Goal: Find specific page/section: Find specific page/section

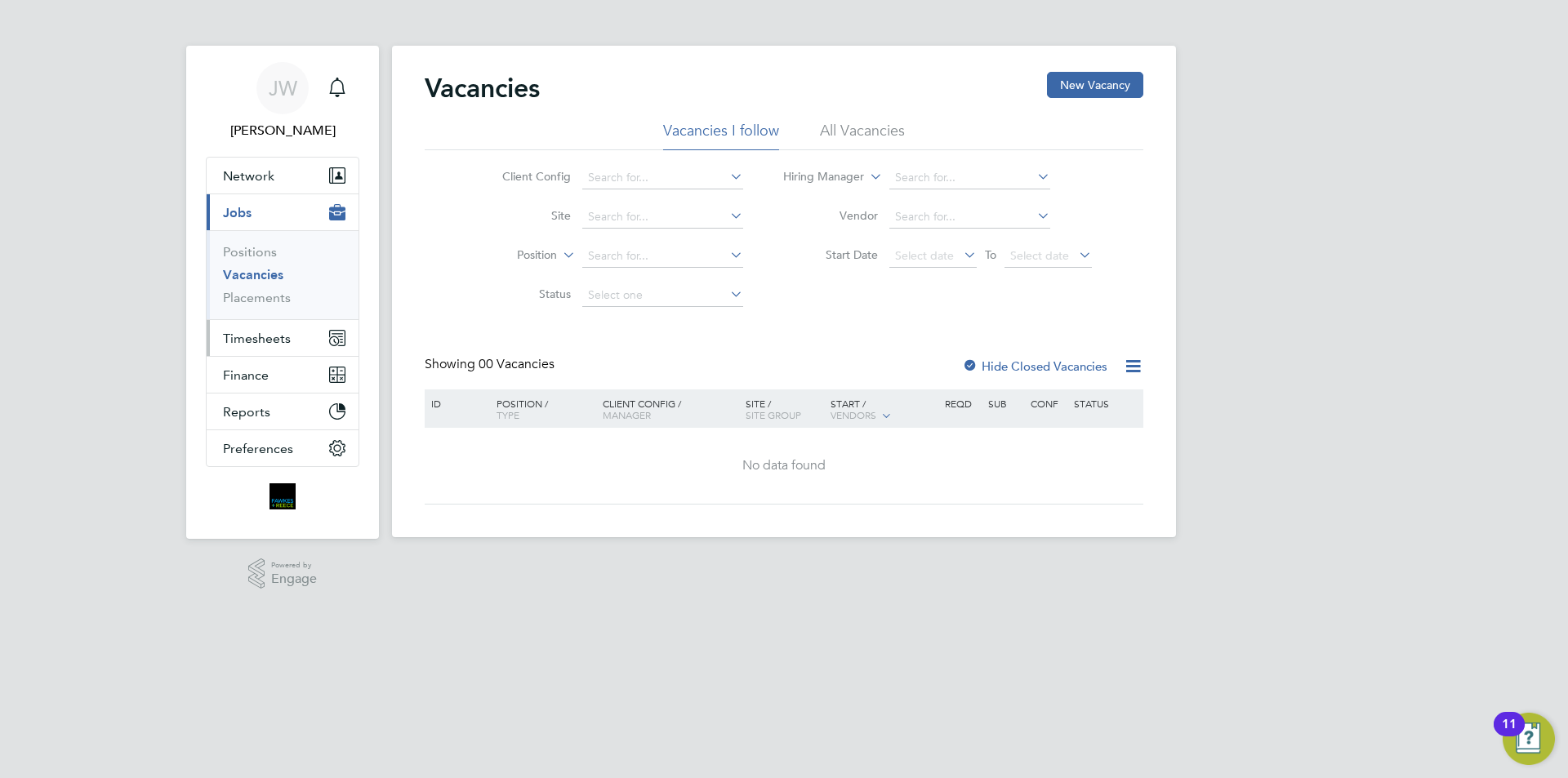
click at [282, 338] on span "Timesheets" at bounding box center [257, 338] width 68 height 15
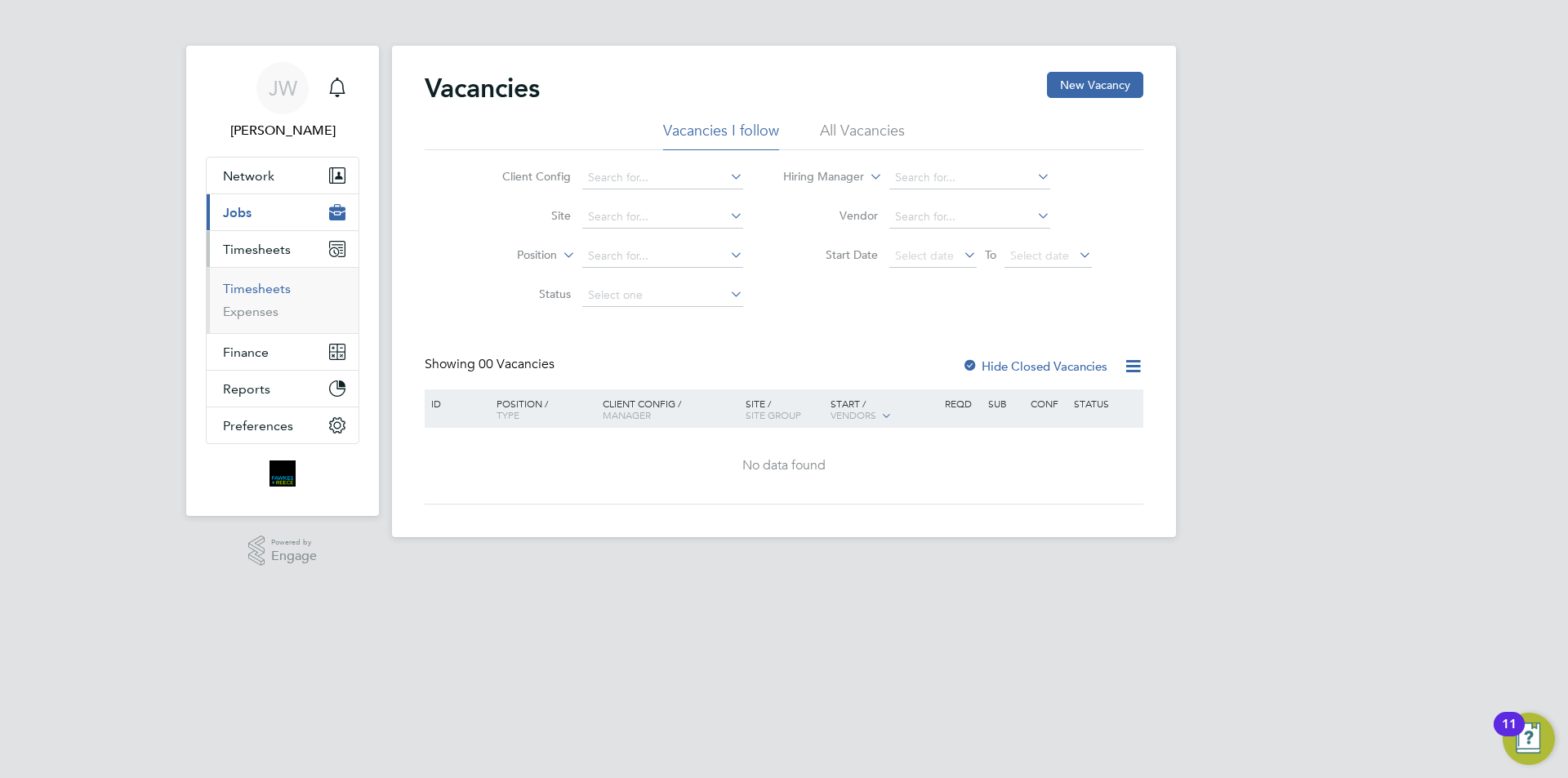
click at [270, 288] on link "Timesheets" at bounding box center [257, 288] width 68 height 15
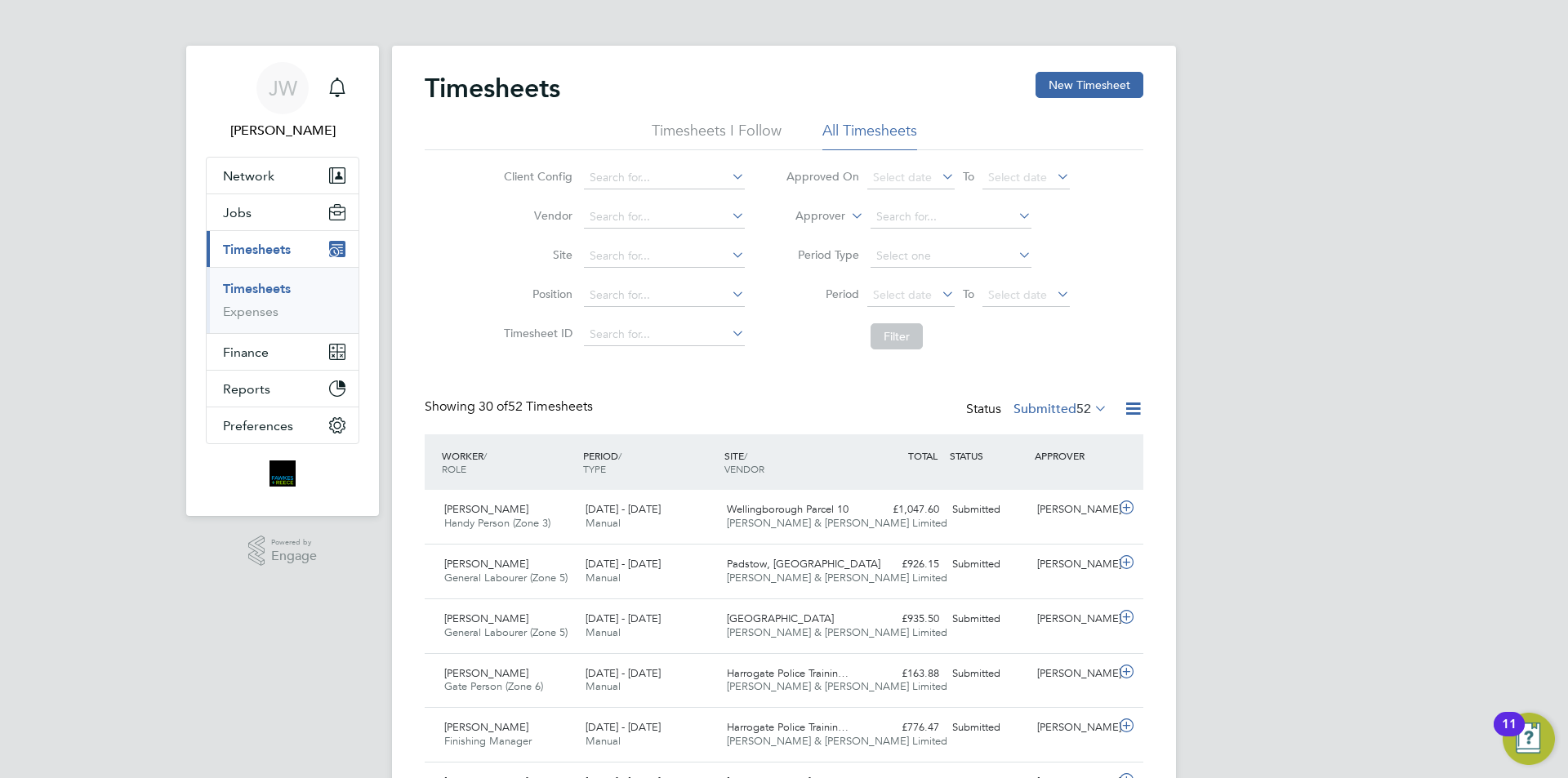
click at [1067, 413] on label "Submitted 52" at bounding box center [1060, 409] width 94 height 16
click at [1019, 438] on li "All" at bounding box center [1033, 438] width 75 height 23
click at [259, 349] on span "Finance" at bounding box center [245, 352] width 45 height 15
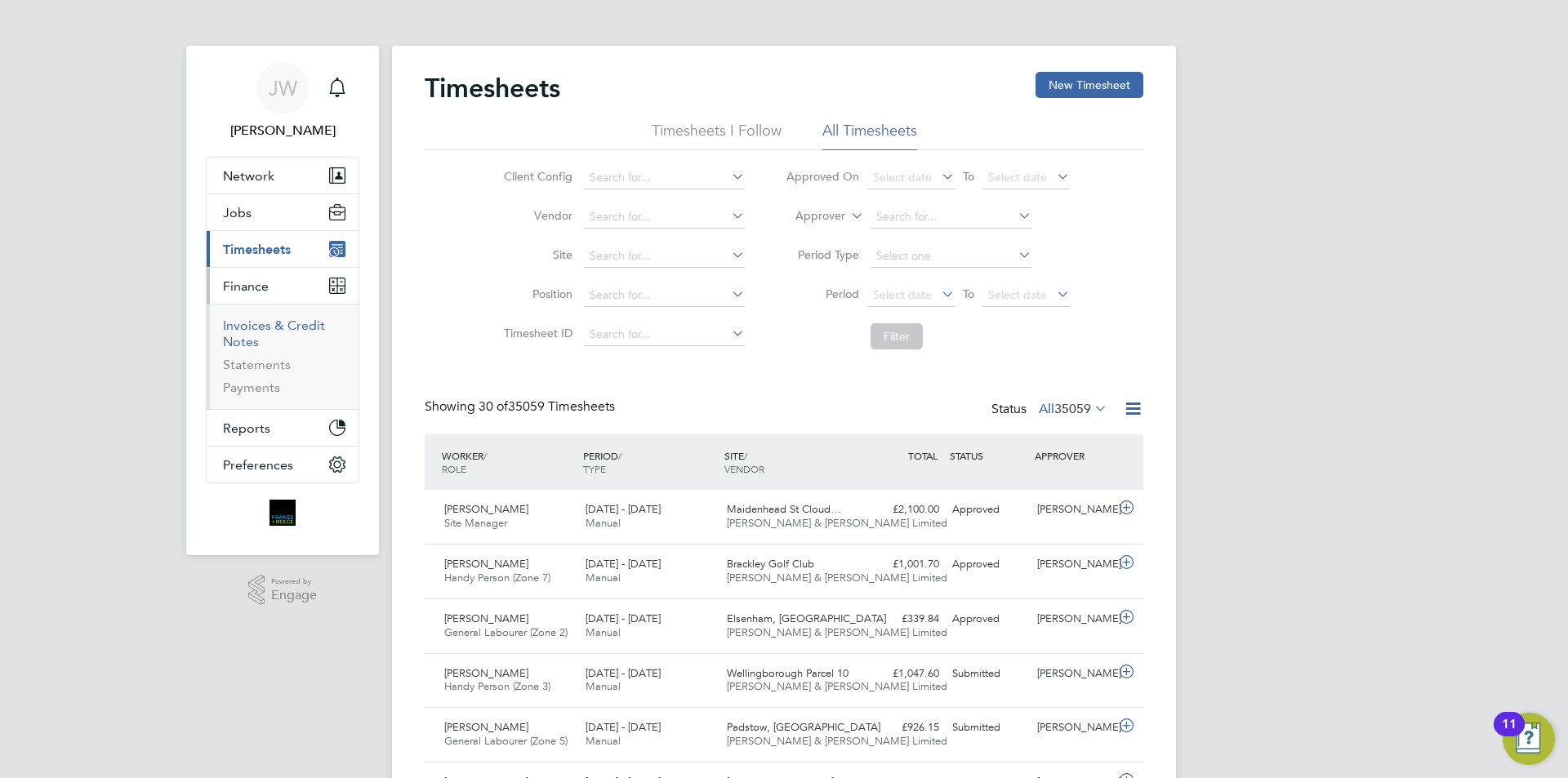
click at [289, 326] on link "Invoices & Credit Notes" at bounding box center [274, 333] width 103 height 32
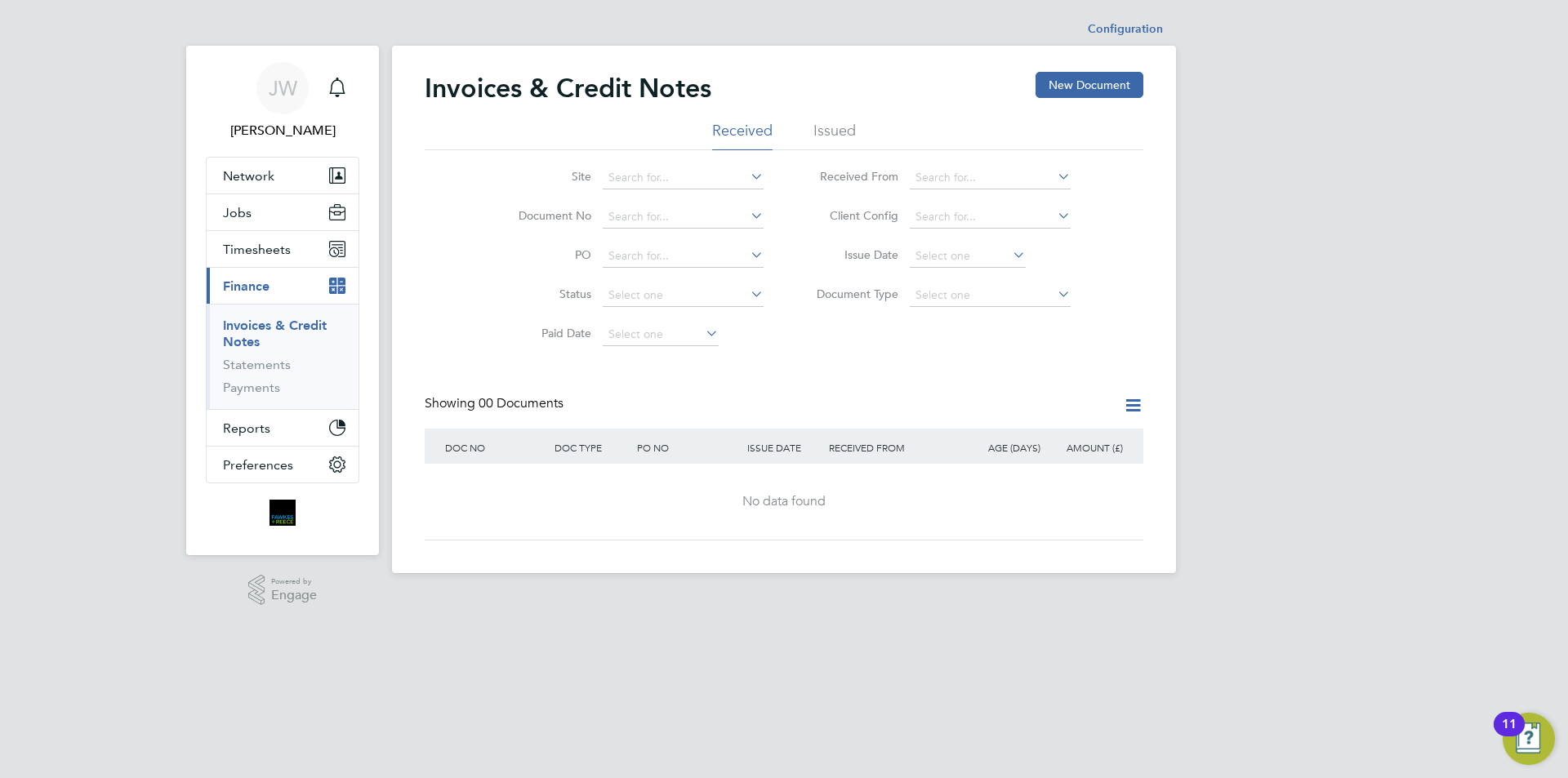
click at [825, 131] on li "Issued" at bounding box center [834, 135] width 43 height 29
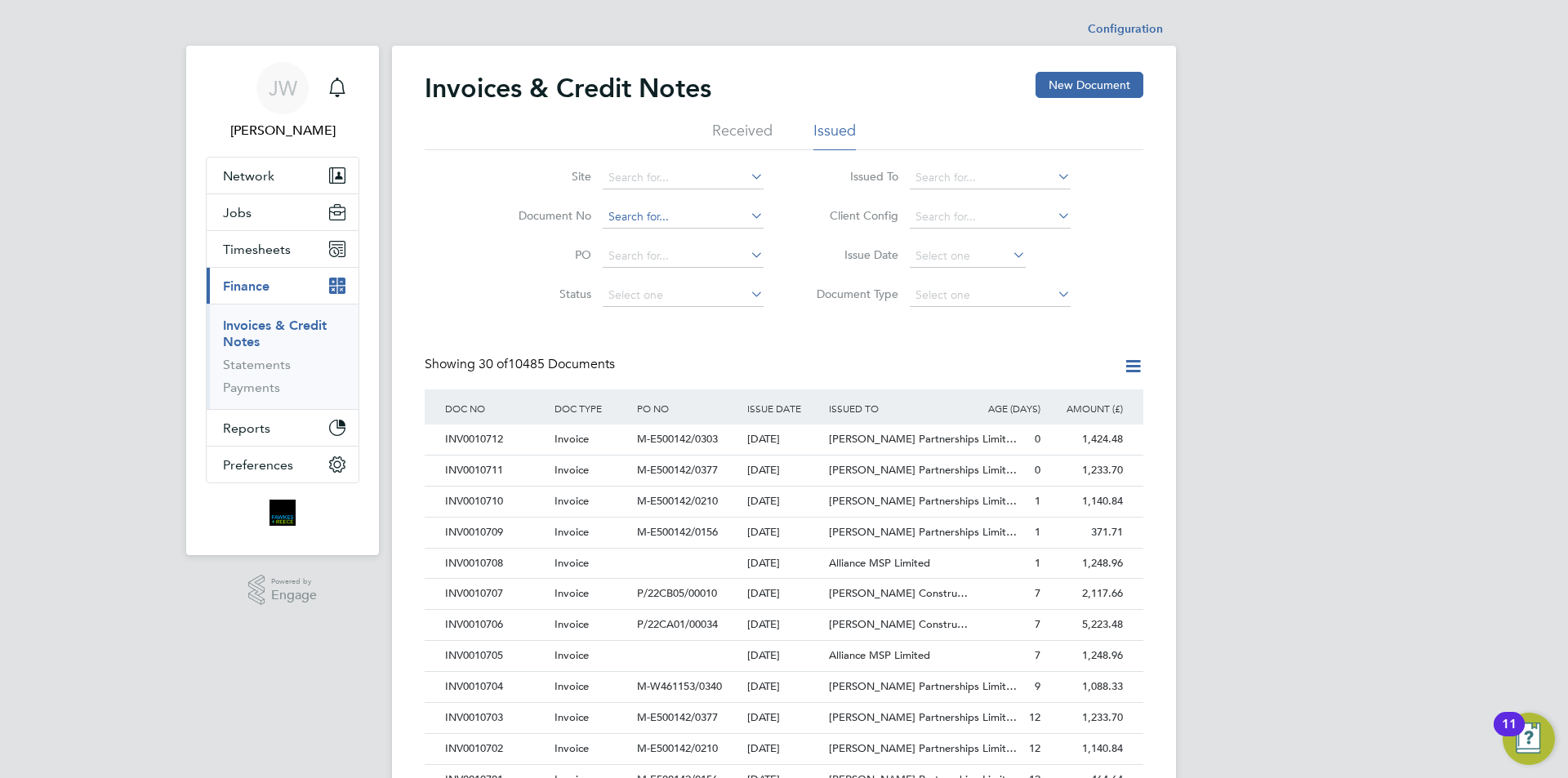
click at [699, 216] on input at bounding box center [683, 217] width 160 height 23
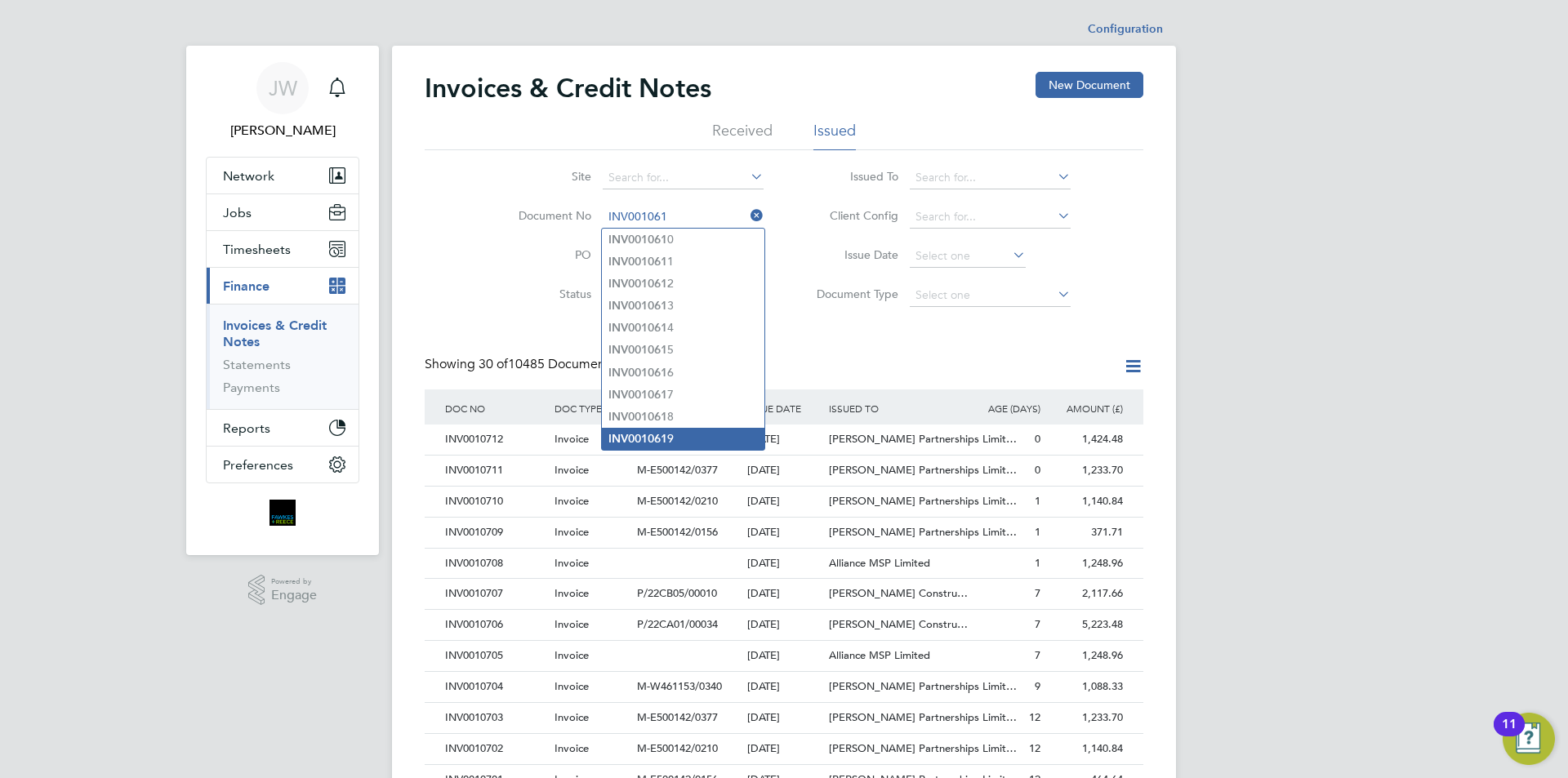
click at [669, 428] on li "INV001061 9" at bounding box center [683, 438] width 162 height 22
type input "INV0010619"
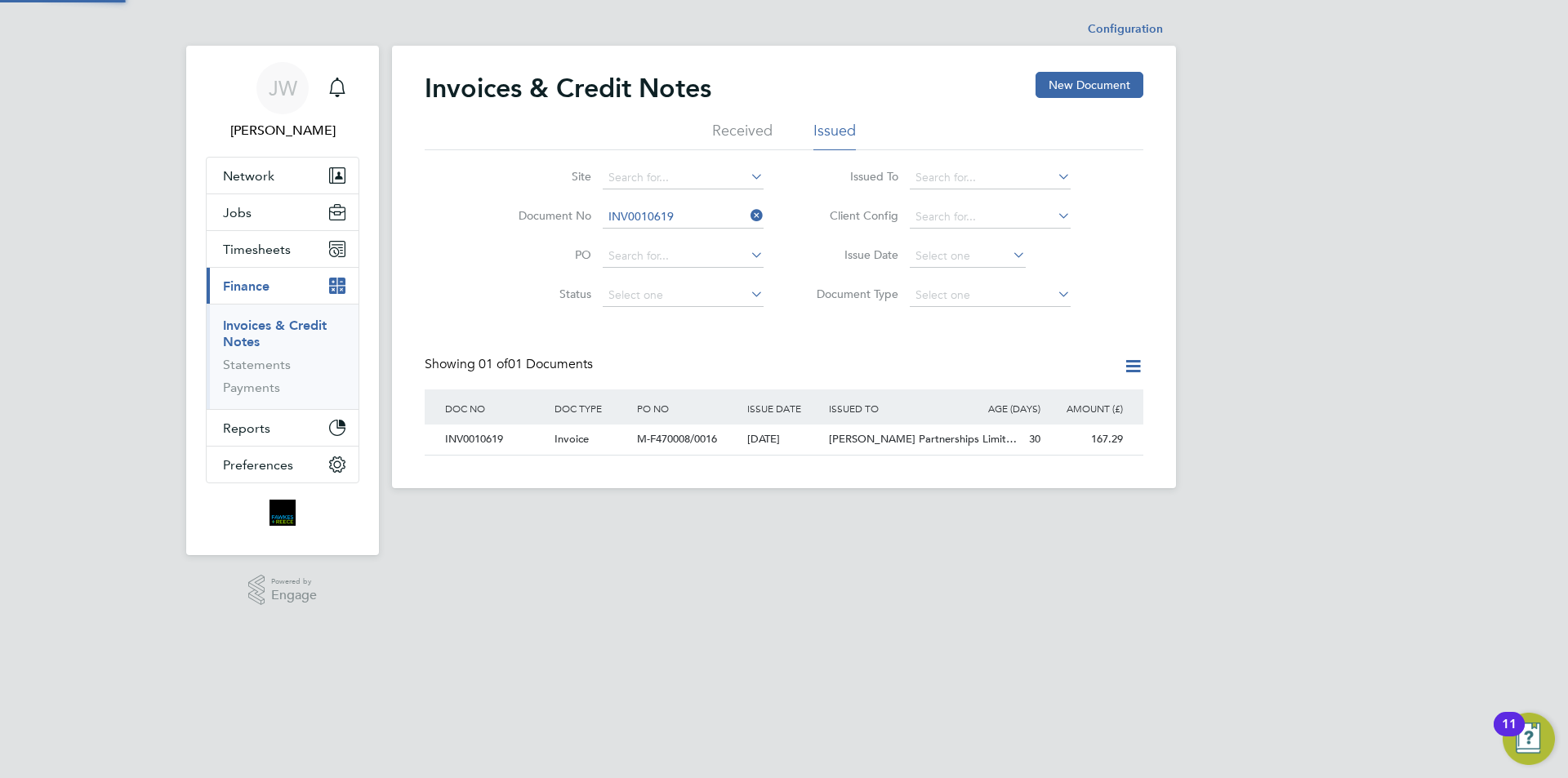
scroll to position [31, 138]
click at [656, 446] on div "M-F470008/0016" at bounding box center [687, 439] width 110 height 30
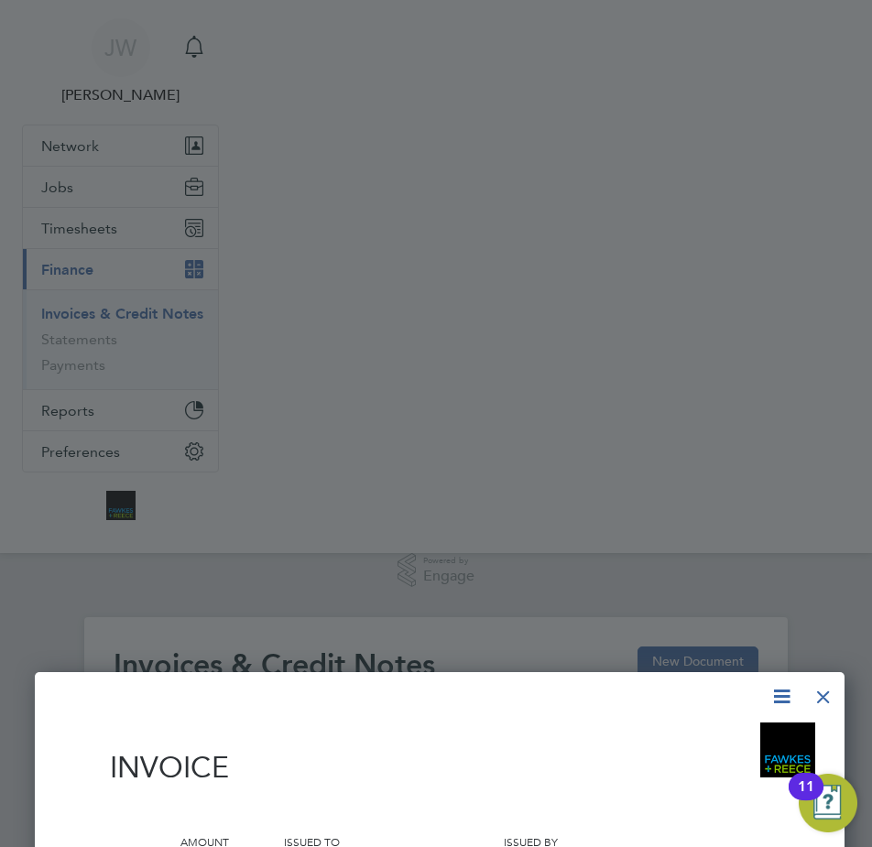
scroll to position [35, 155]
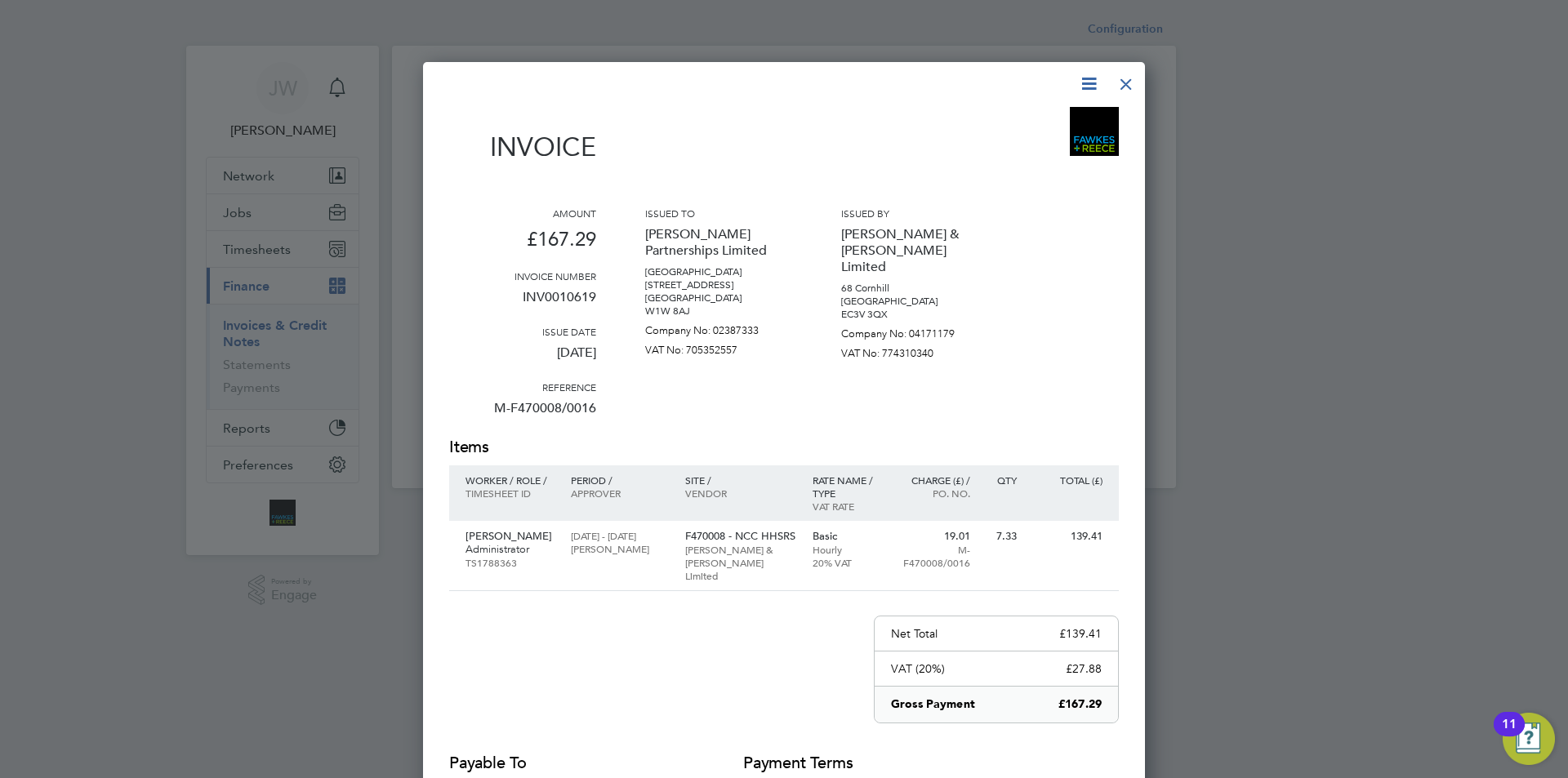
click at [1129, 83] on div at bounding box center [1126, 79] width 29 height 29
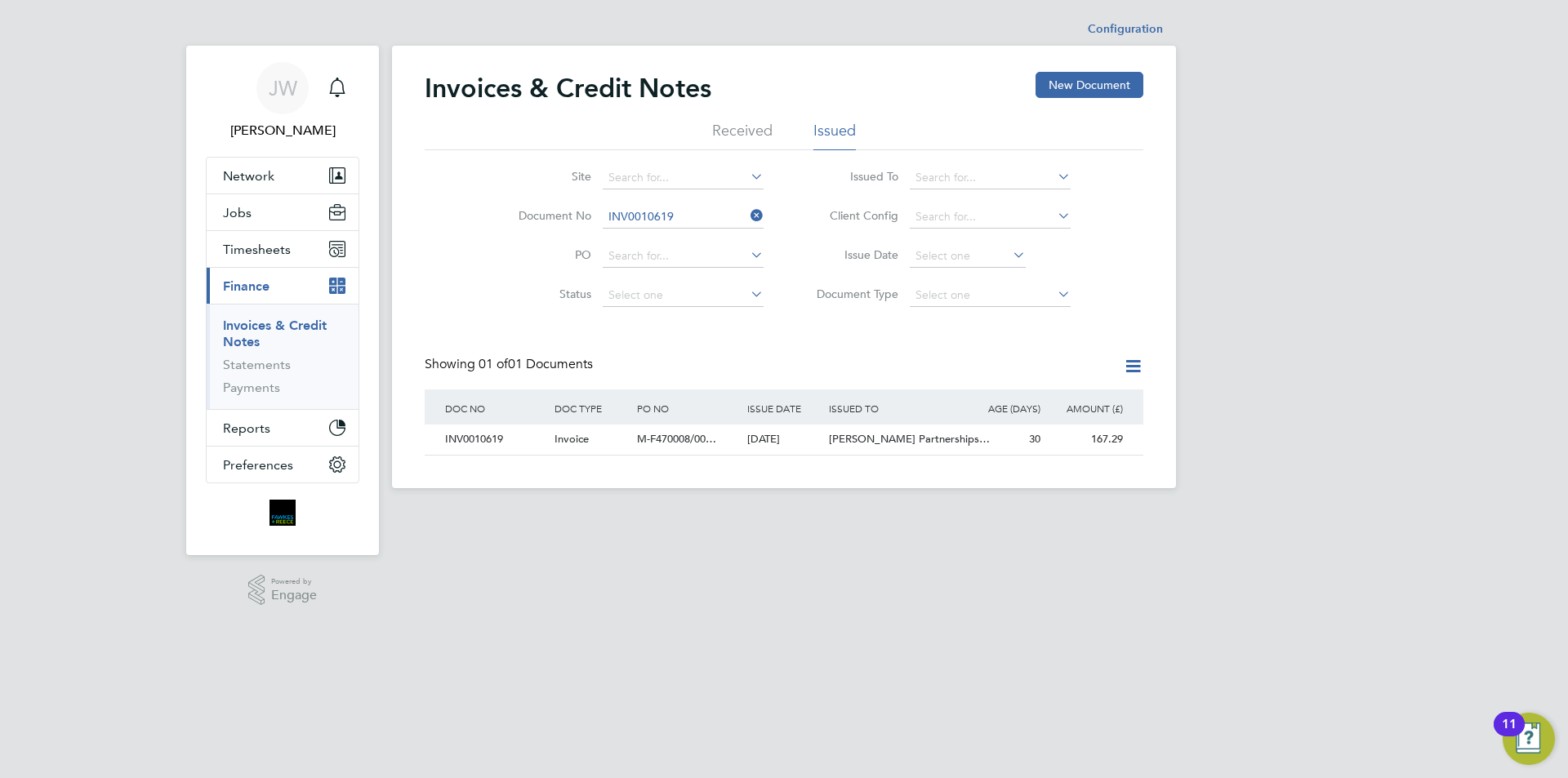
scroll to position [31, 138]
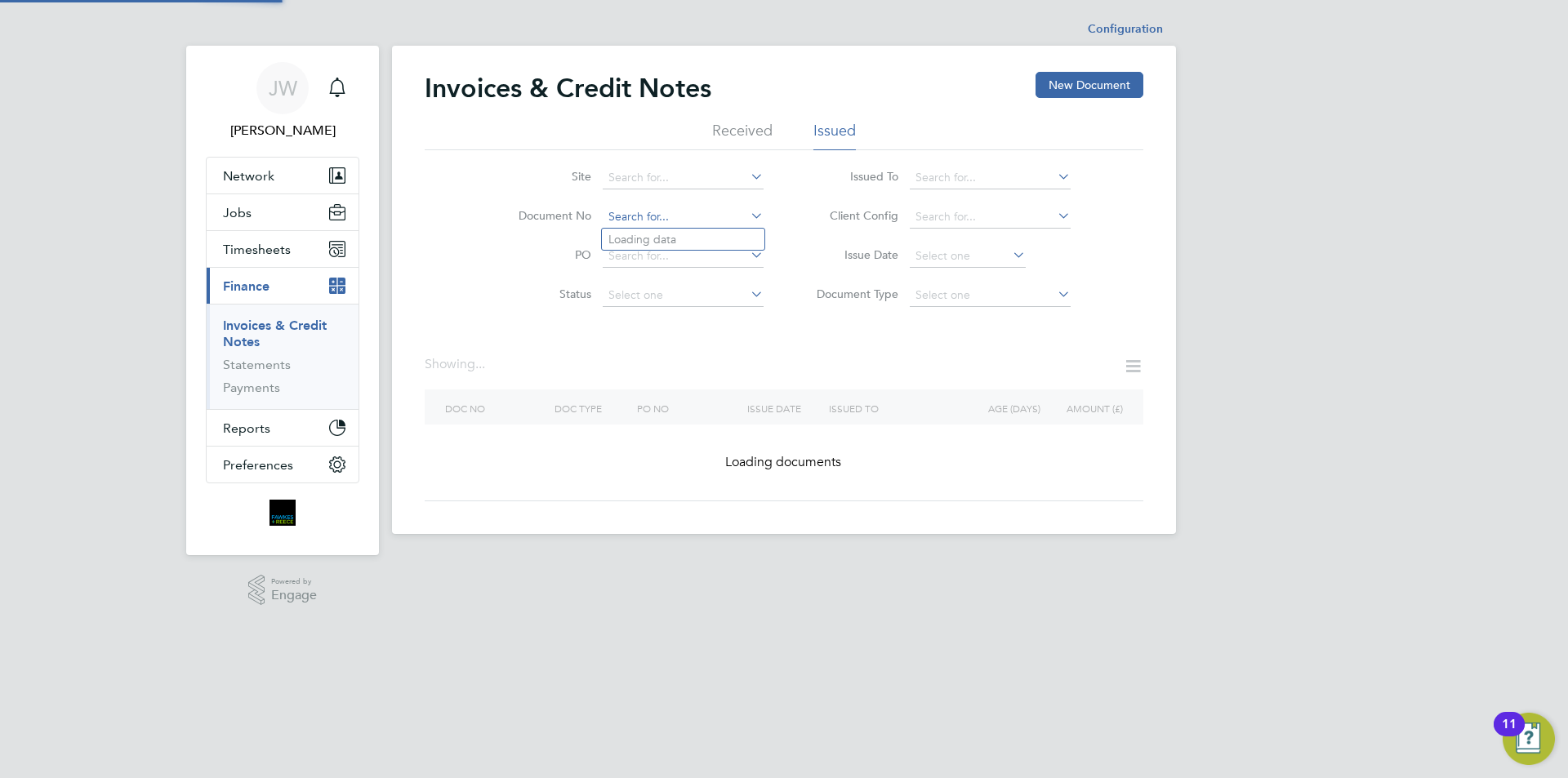
click at [682, 218] on input at bounding box center [683, 217] width 160 height 23
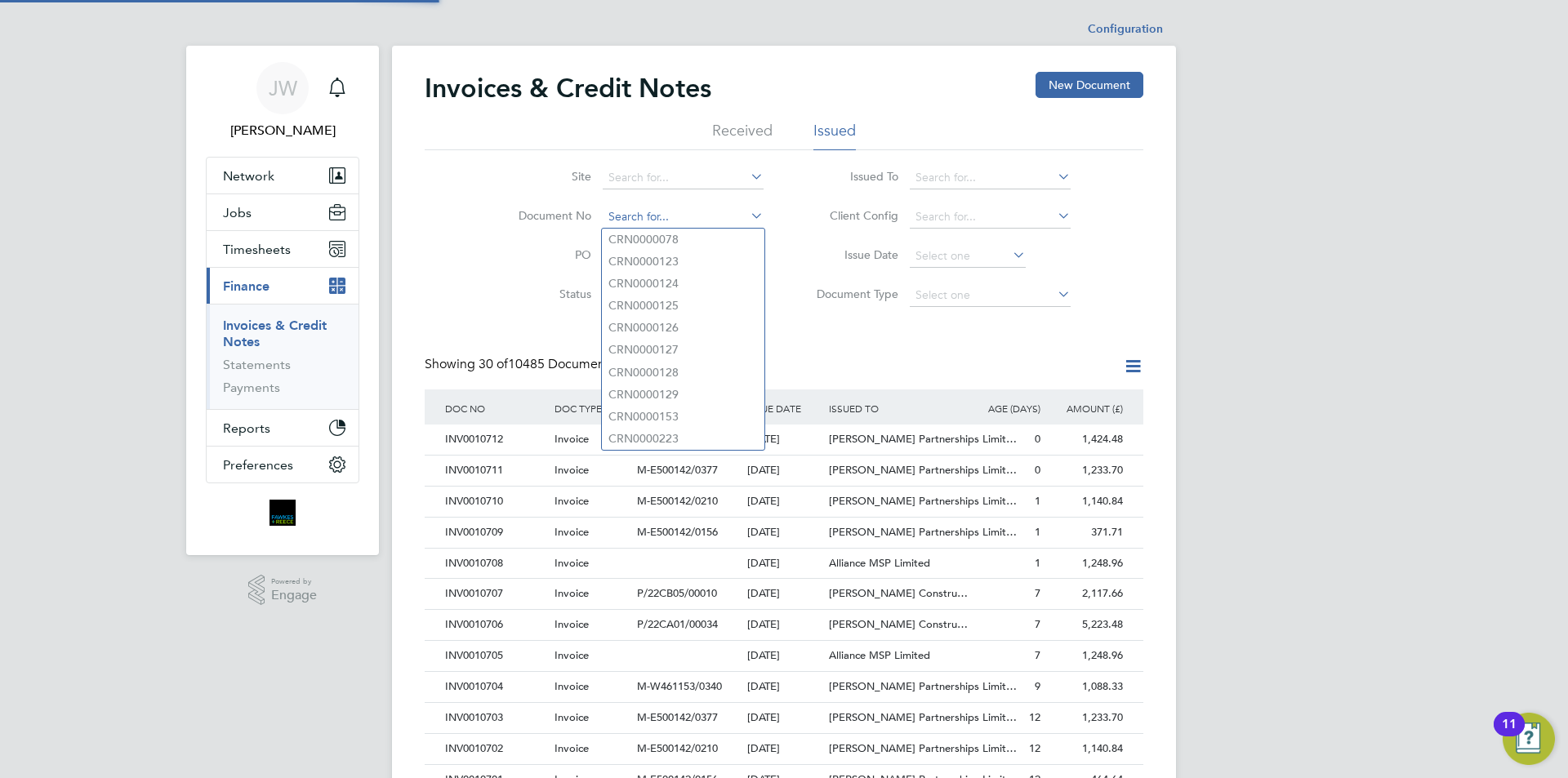
scroll to position [31, 111]
type input "INV0010620"
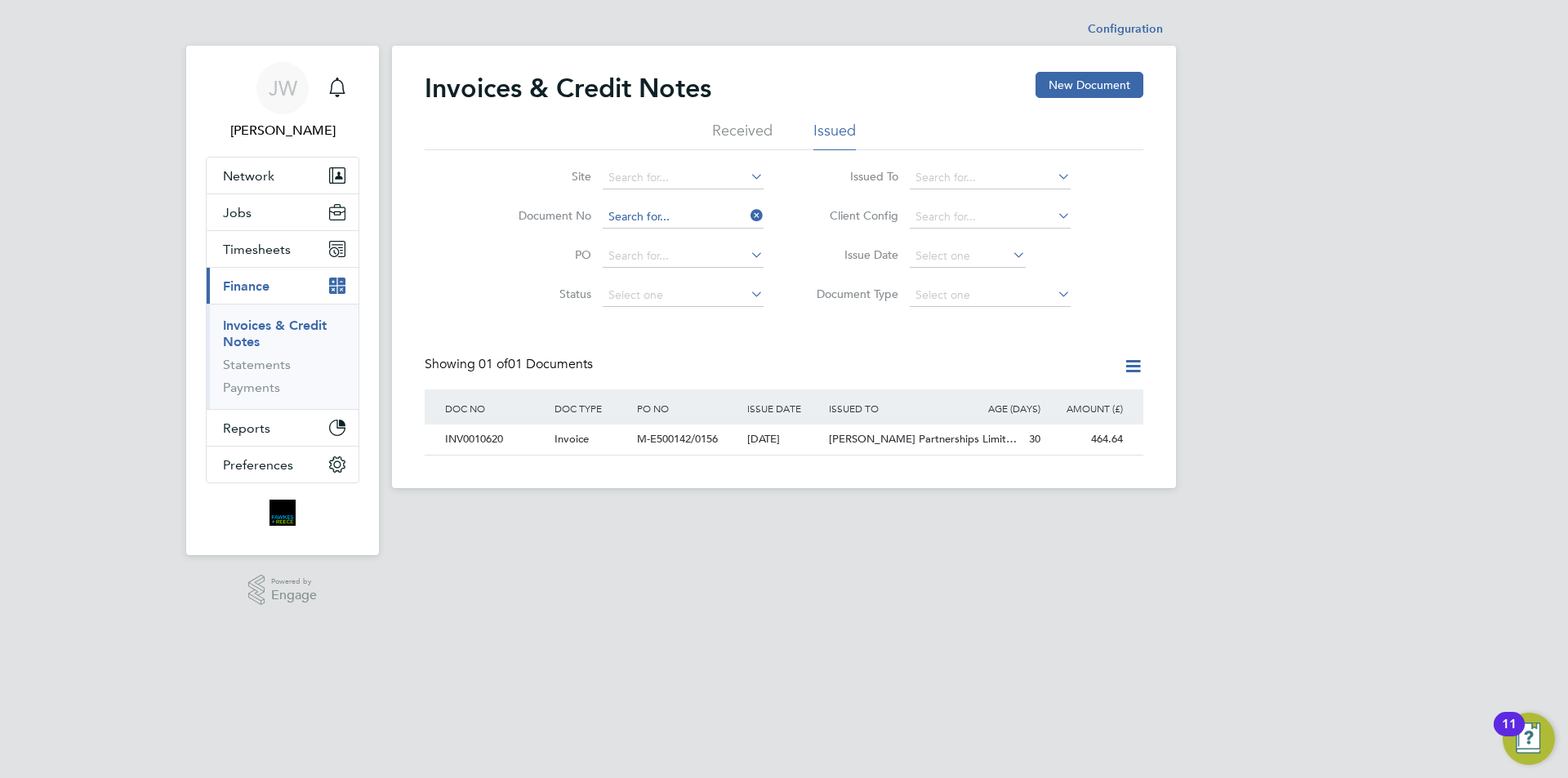
click at [673, 213] on input at bounding box center [683, 217] width 160 height 23
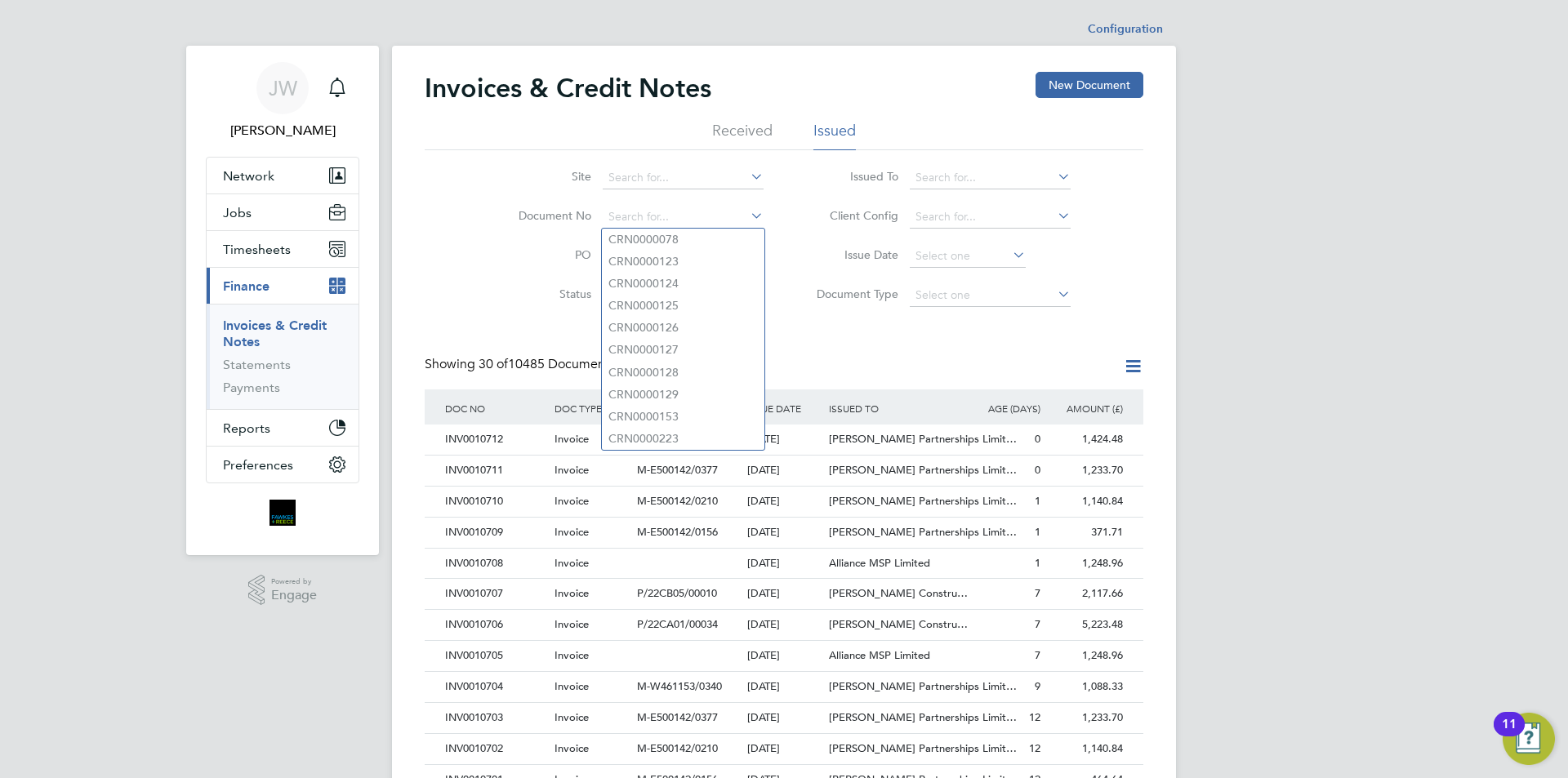
drag, startPoint x: 211, startPoint y: 364, endPoint x: 184, endPoint y: 374, distance: 28.8
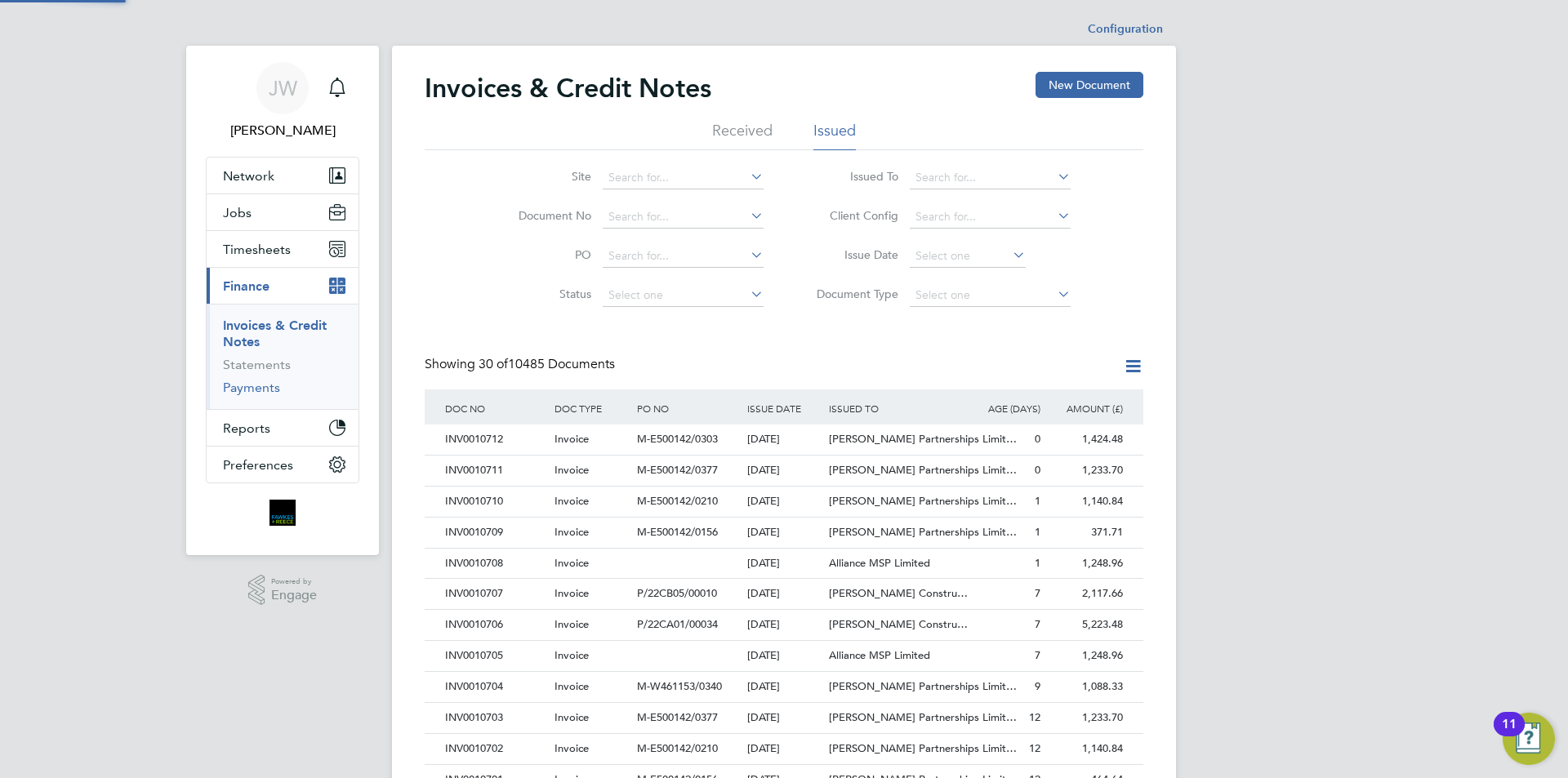
drag, startPoint x: 184, startPoint y: 374, endPoint x: 255, endPoint y: 388, distance: 72.4
click at [255, 387] on link "Payments" at bounding box center [251, 387] width 57 height 15
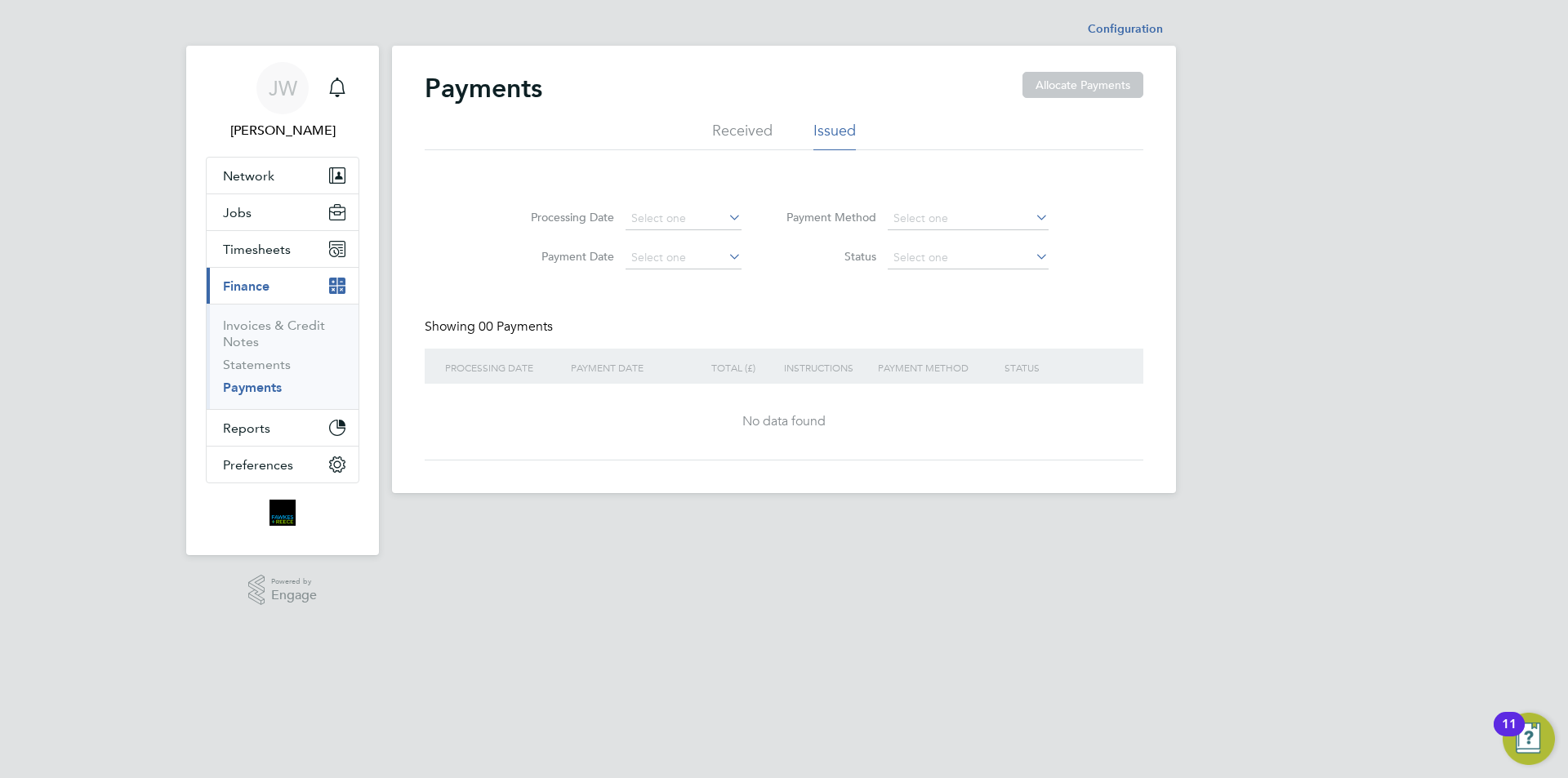
click at [761, 133] on li "Received" at bounding box center [743, 135] width 61 height 29
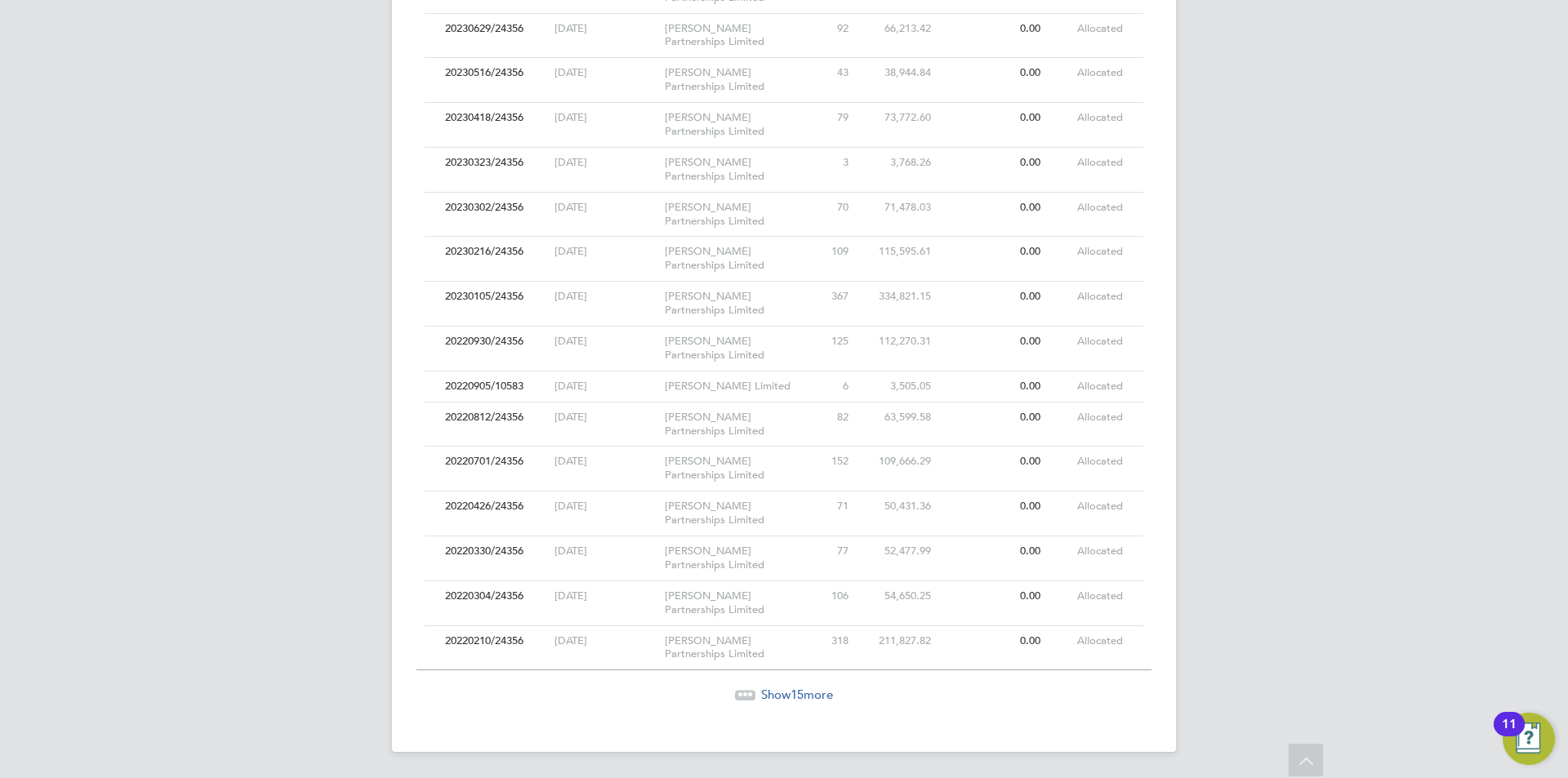
click at [780, 699] on span "Show 15 more" at bounding box center [797, 693] width 72 height 15
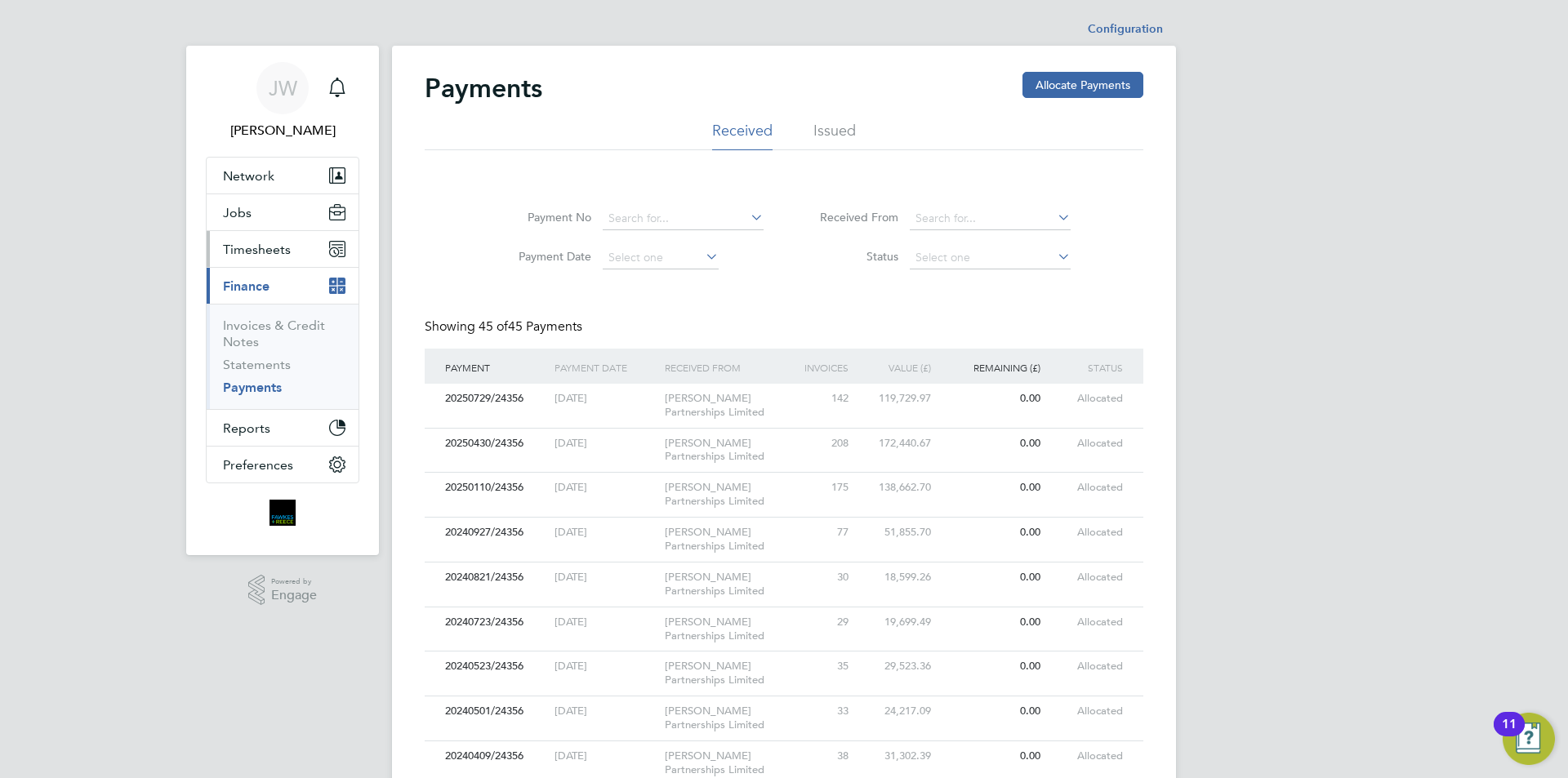
click at [277, 252] on span "Timesheets" at bounding box center [257, 249] width 68 height 15
click at [276, 258] on button "Timesheets" at bounding box center [283, 249] width 152 height 36
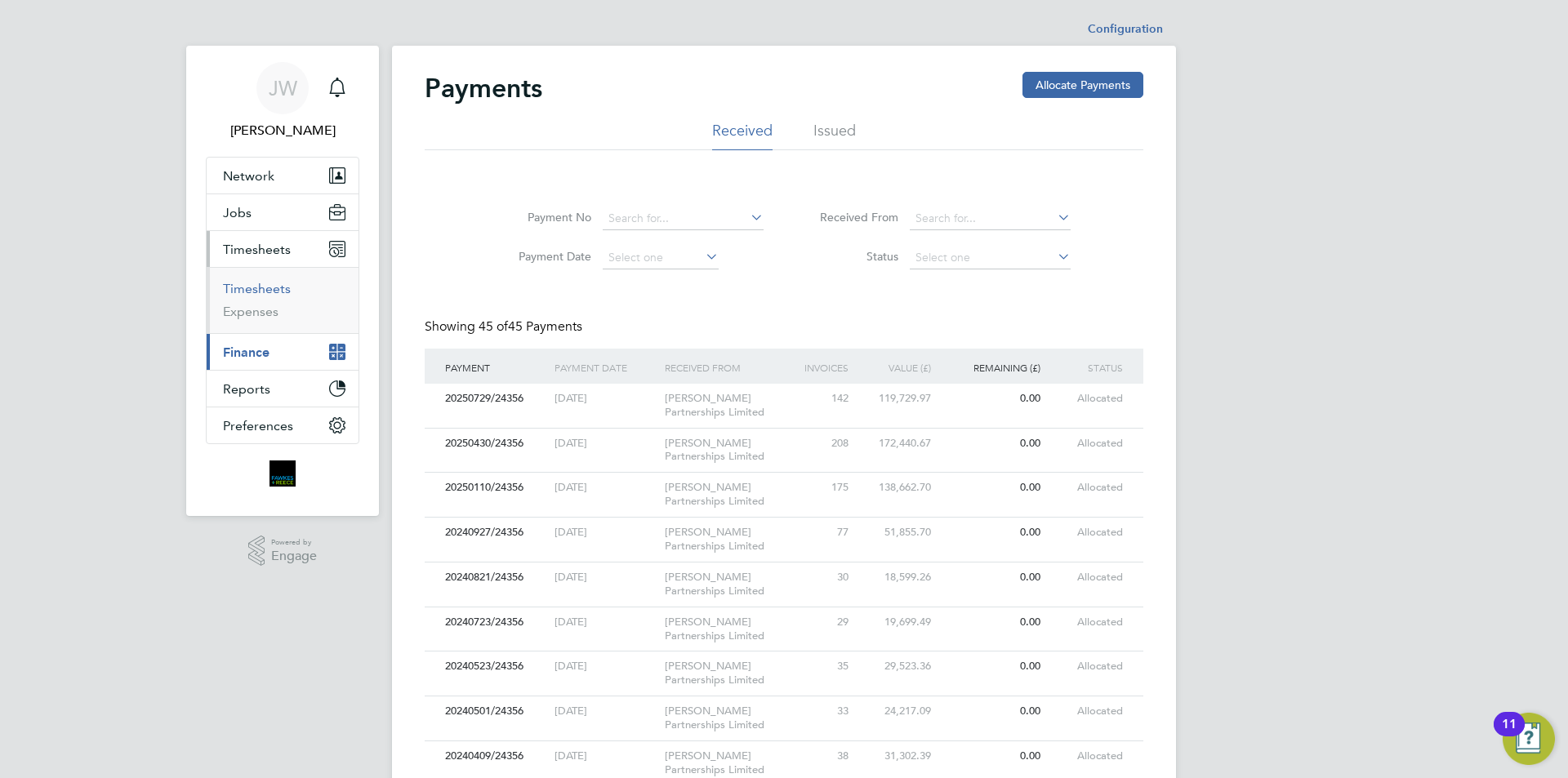
click at [284, 290] on link "Timesheets" at bounding box center [257, 288] width 68 height 15
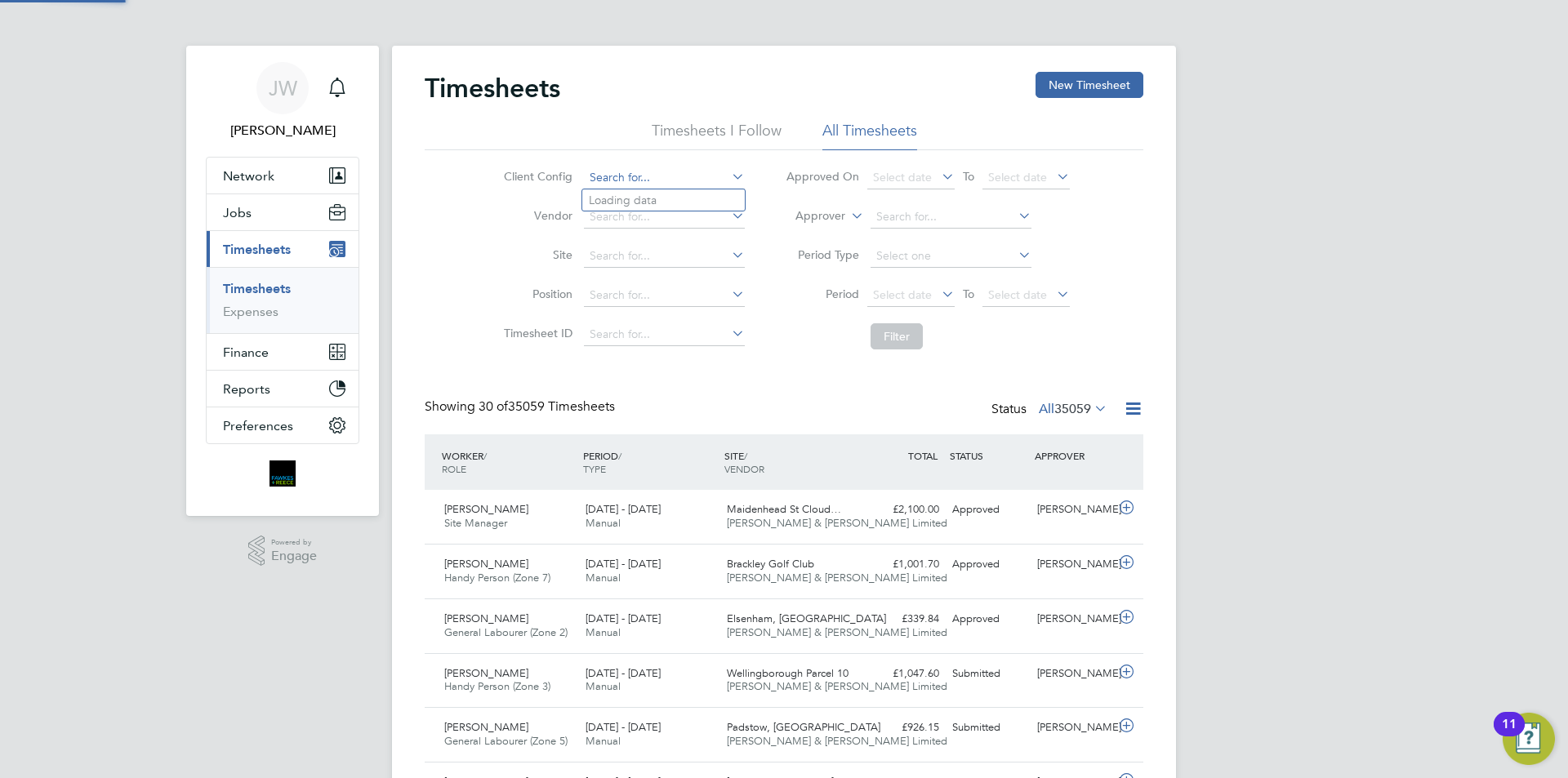
click at [658, 180] on input at bounding box center [664, 178] width 160 height 23
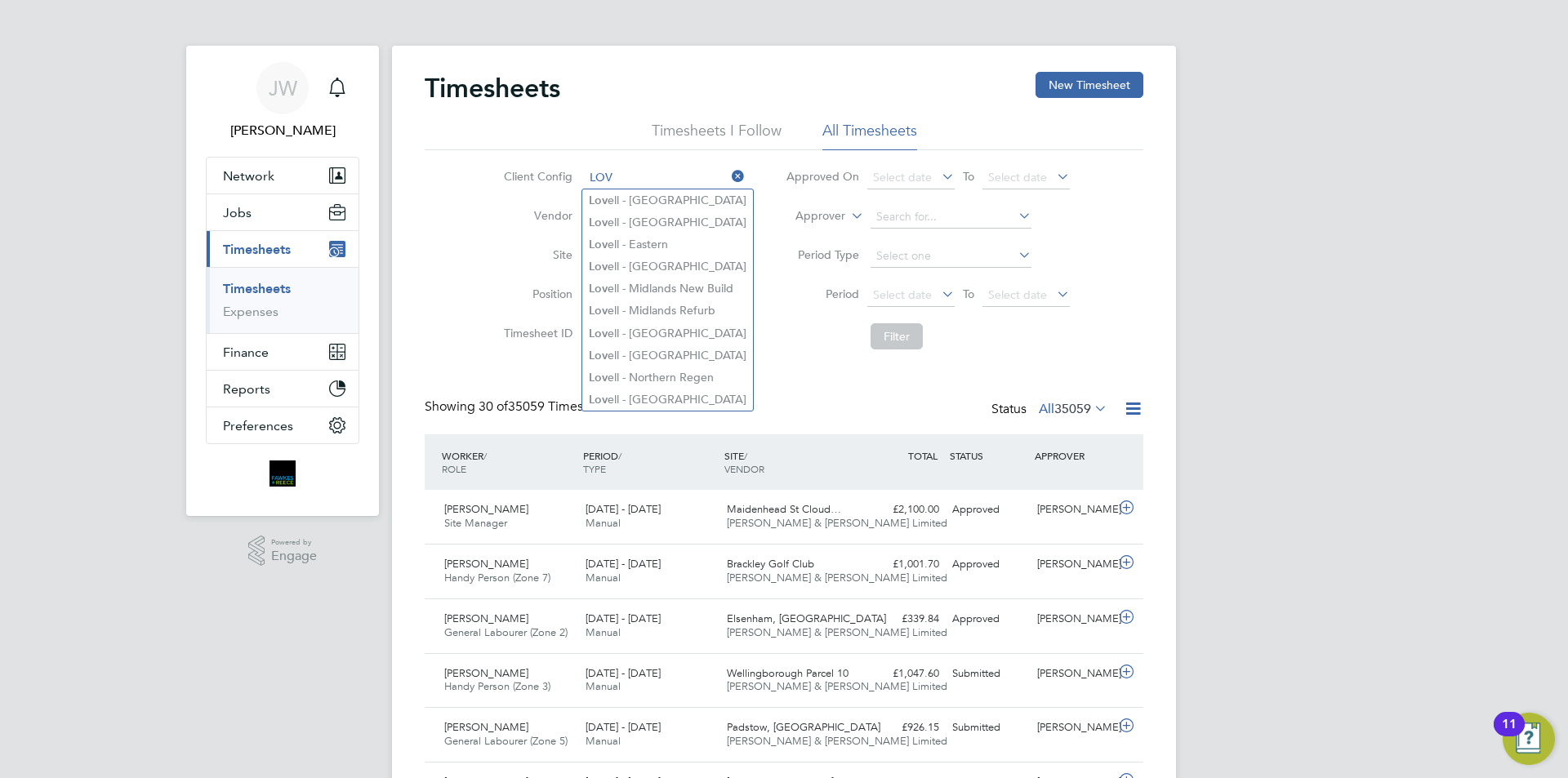
type input "LOV"
click at [479, 193] on li "Client Config LOV" at bounding box center [622, 178] width 287 height 39
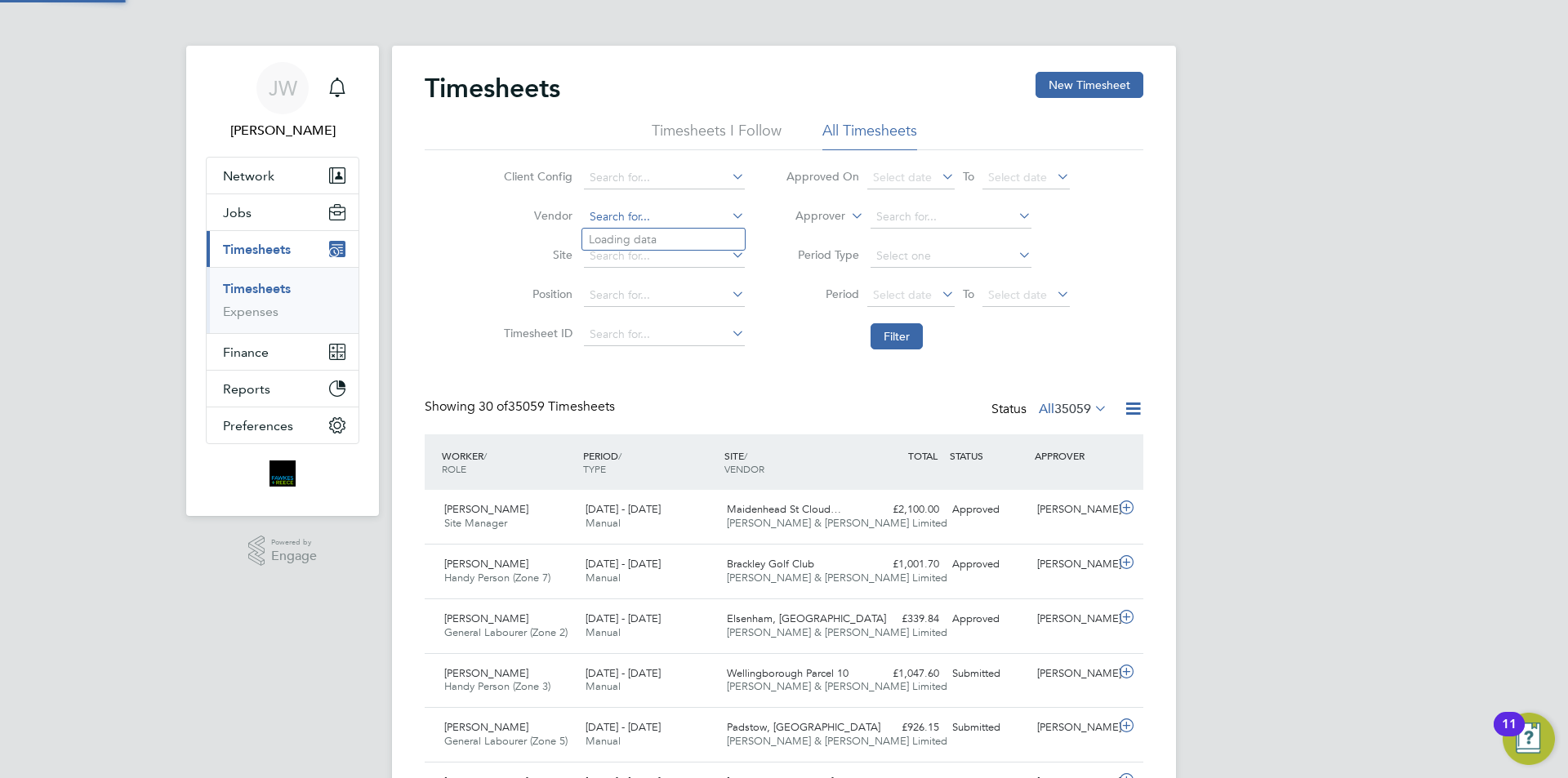
click at [625, 218] on input at bounding box center [664, 217] width 160 height 23
type input "LOV"
click at [1080, 410] on span "35059" at bounding box center [1072, 409] width 37 height 16
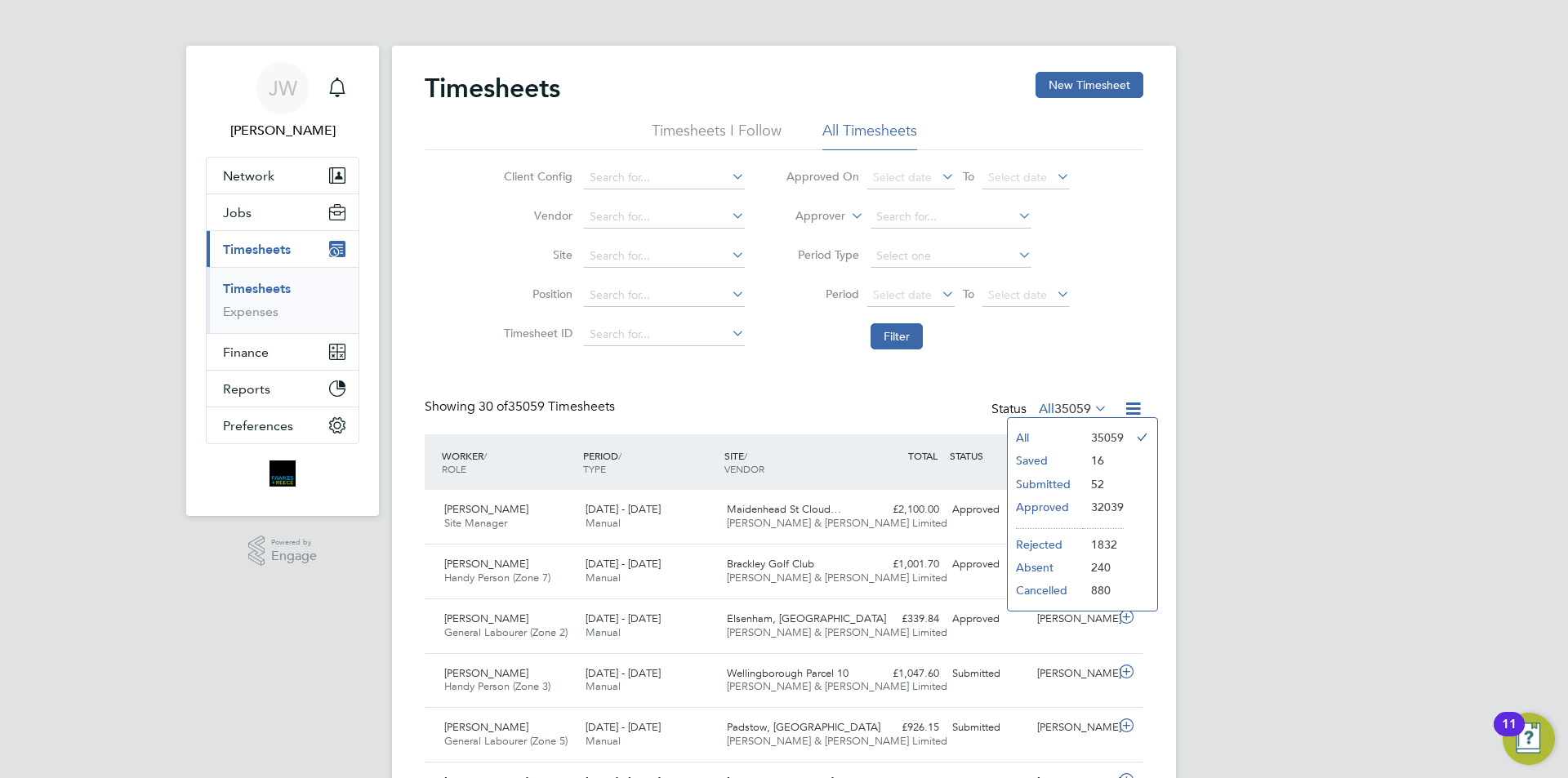
click at [938, 295] on icon at bounding box center [938, 294] width 0 height 23
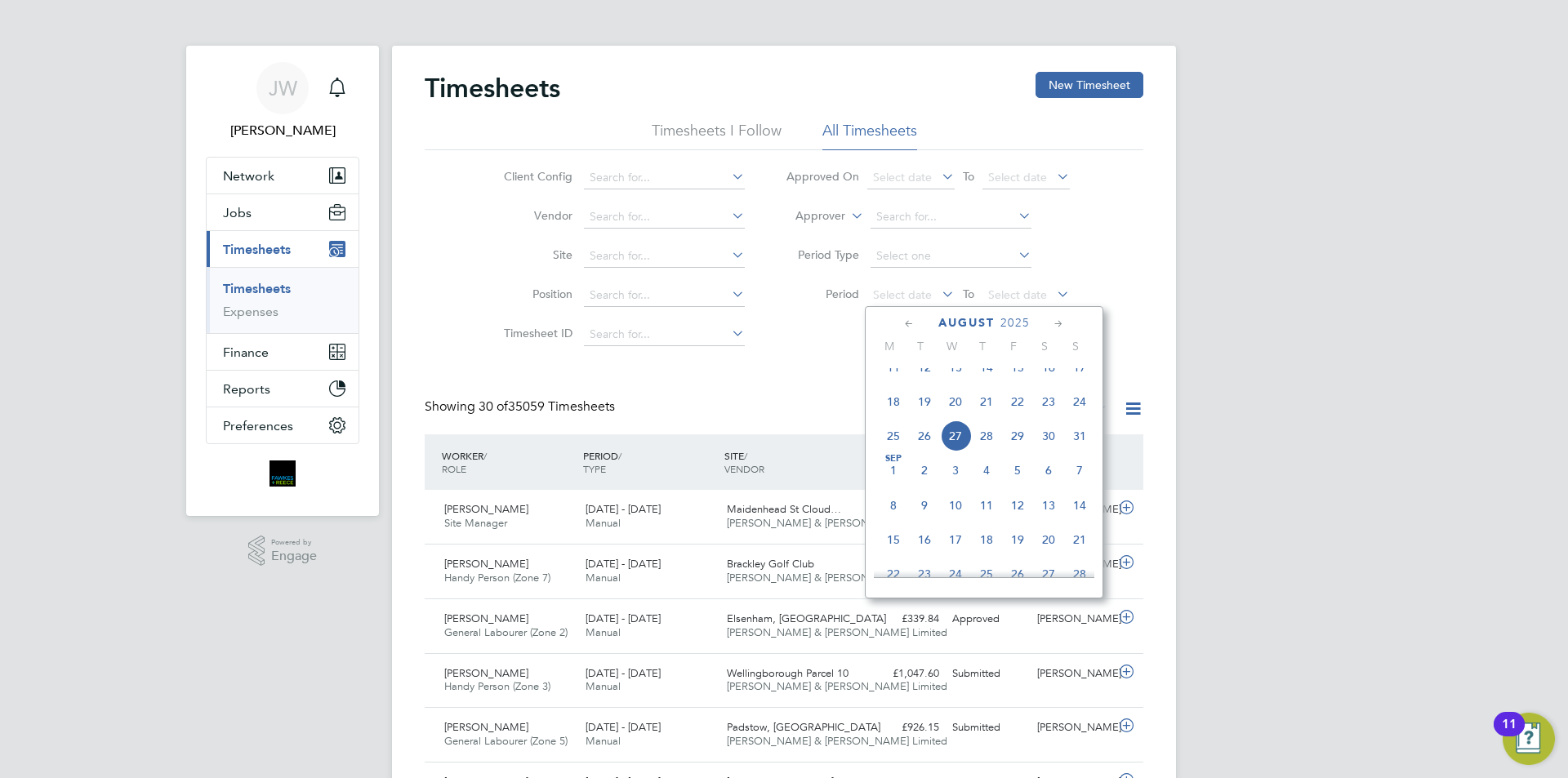
click at [908, 325] on icon at bounding box center [908, 324] width 15 height 18
click at [925, 381] on span "[DATE]" at bounding box center [924, 374] width 31 height 31
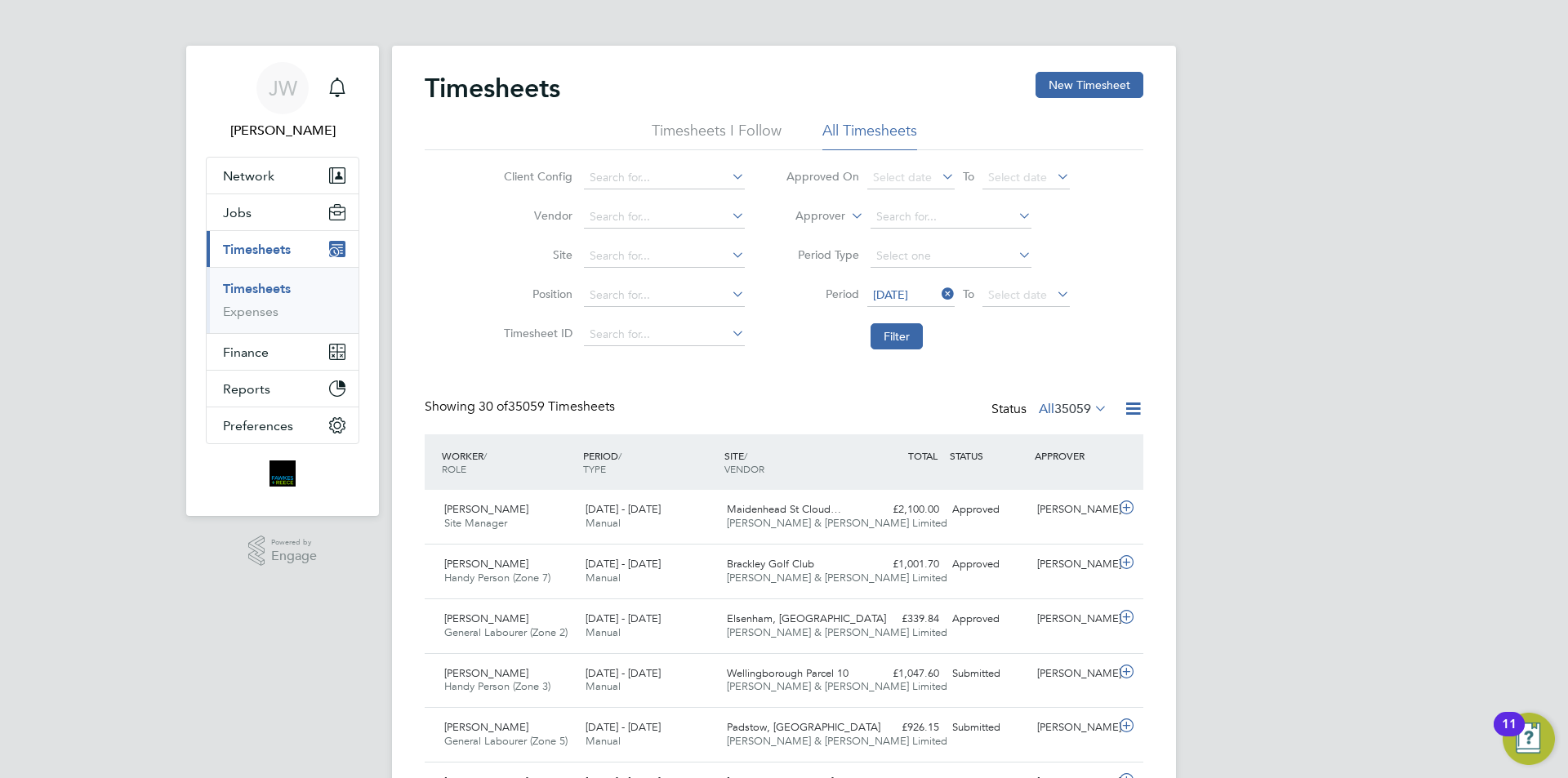
click at [1054, 300] on icon at bounding box center [1054, 294] width 0 height 23
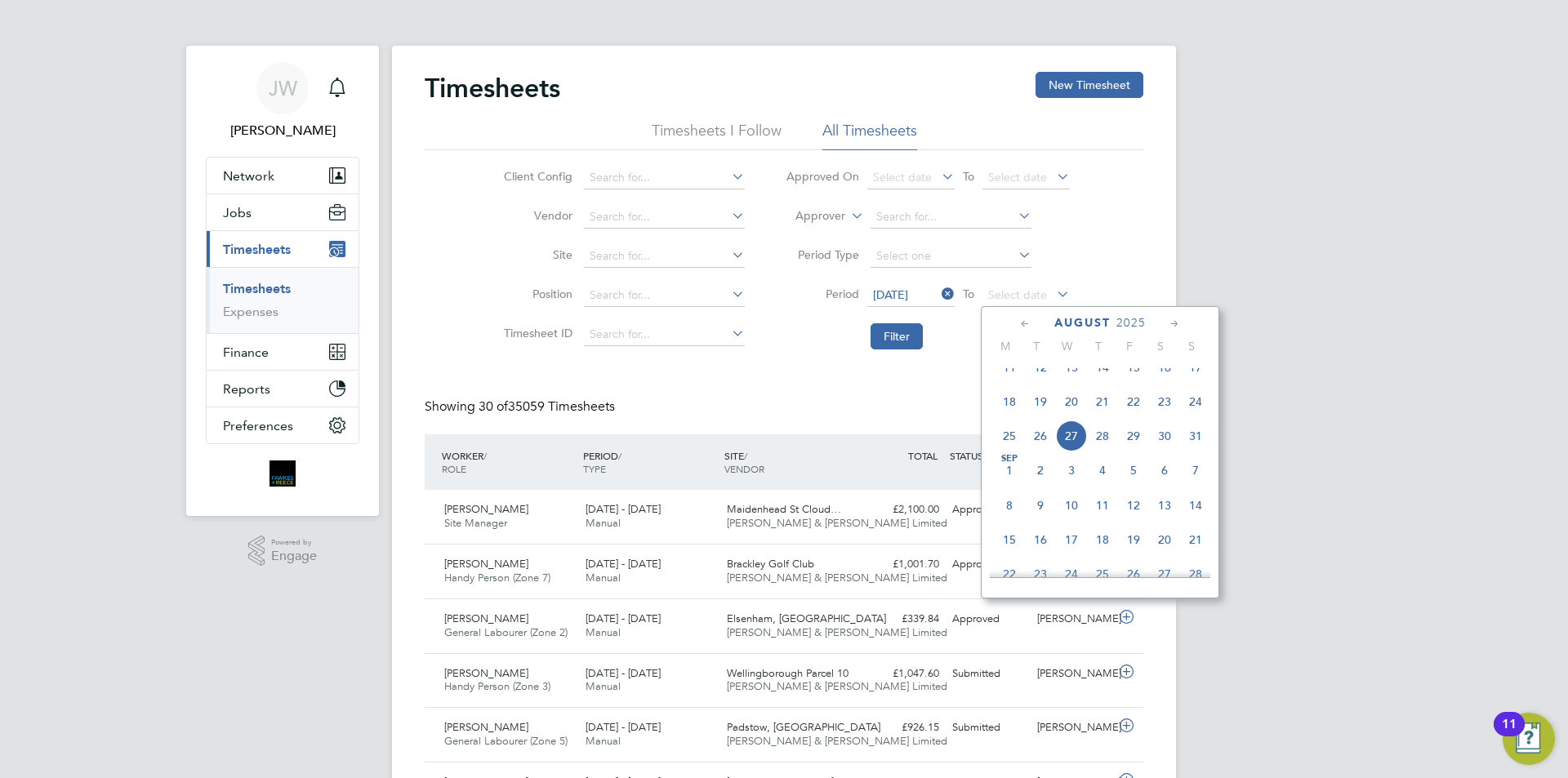
click at [1072, 446] on span "27" at bounding box center [1071, 436] width 31 height 31
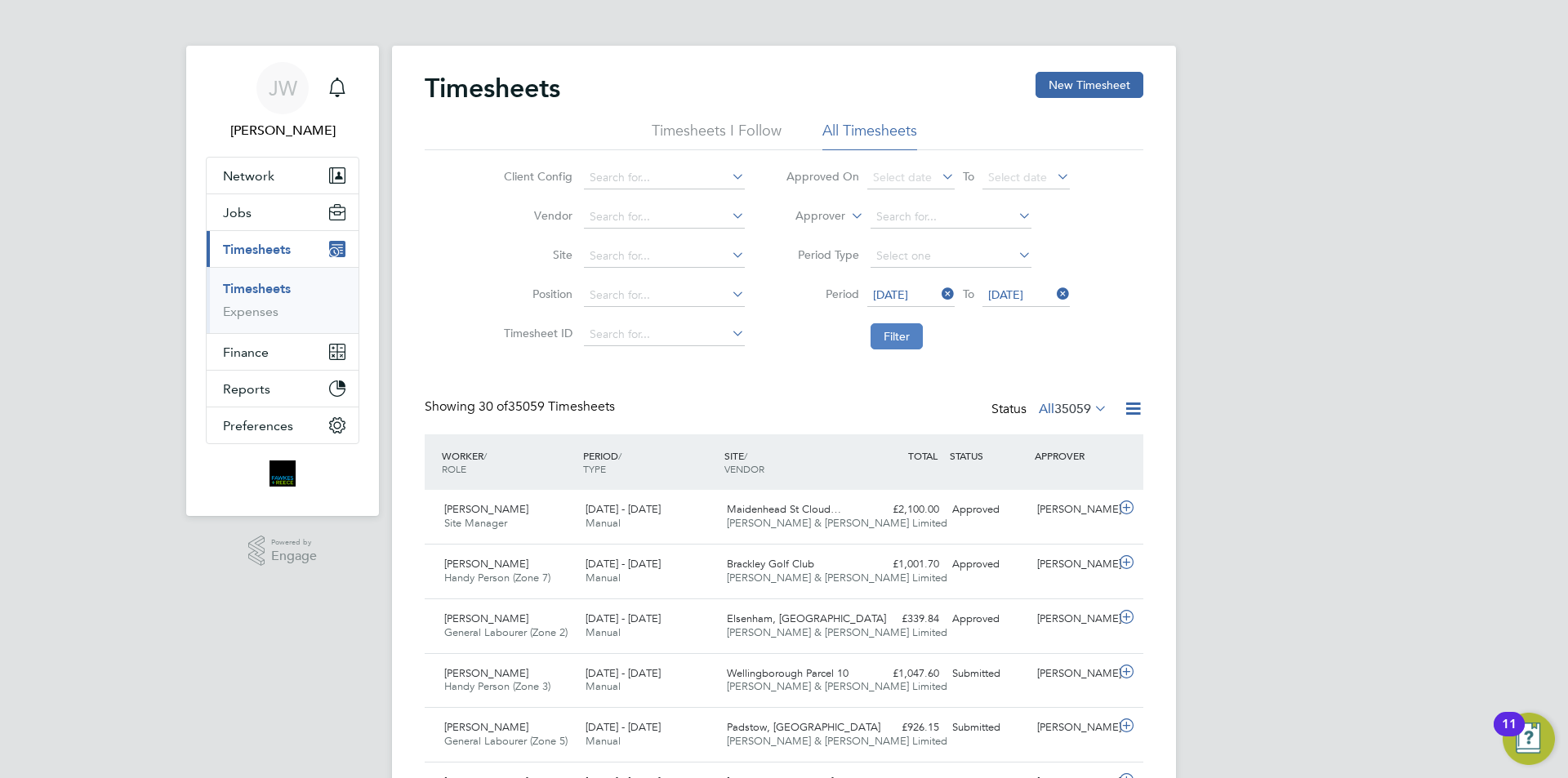
click at [899, 340] on button "Filter" at bounding box center [896, 336] width 53 height 26
click at [1132, 414] on icon at bounding box center [1133, 408] width 21 height 20
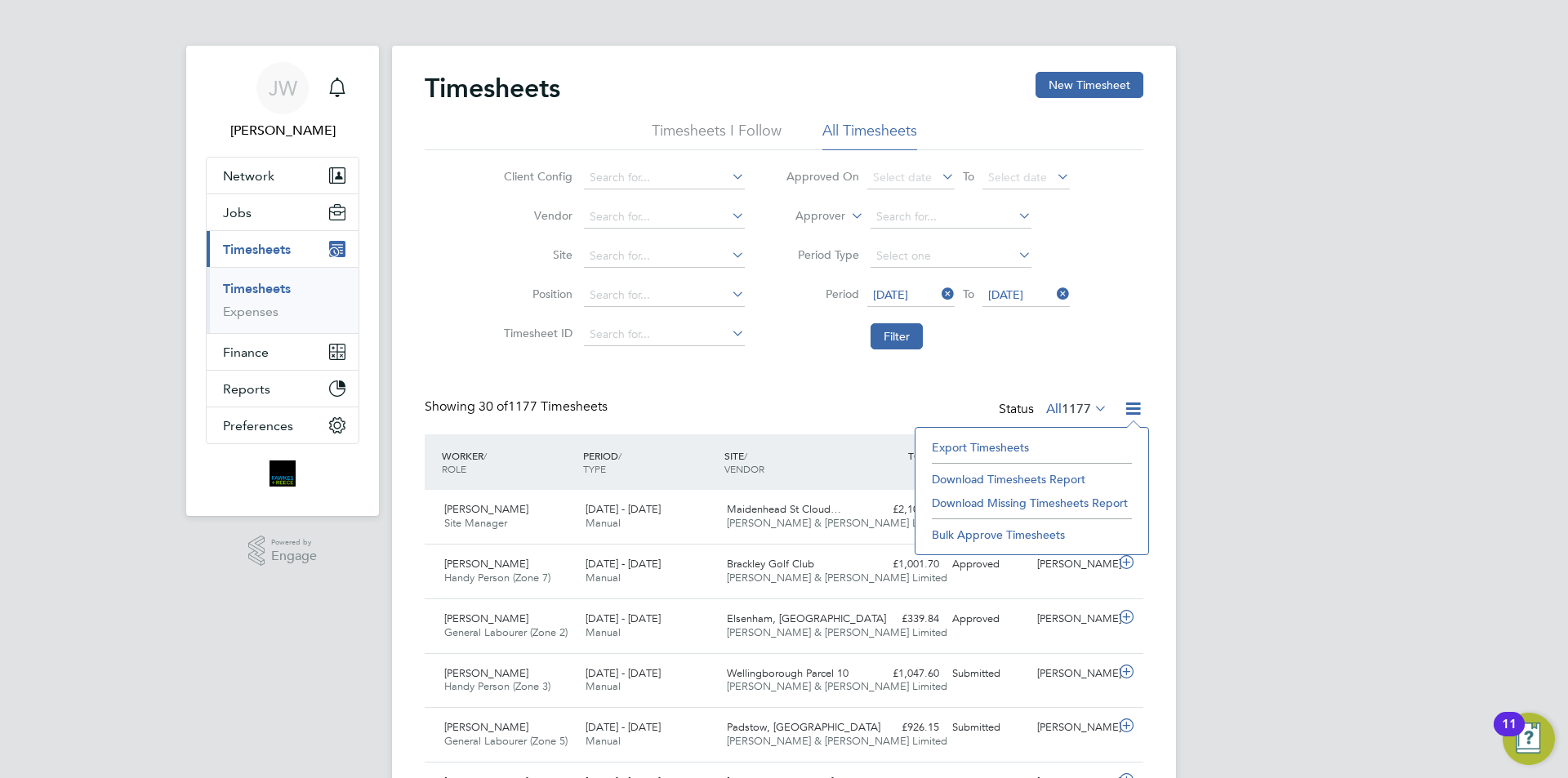
click at [1016, 444] on li "Export Timesheets" at bounding box center [1031, 447] width 217 height 23
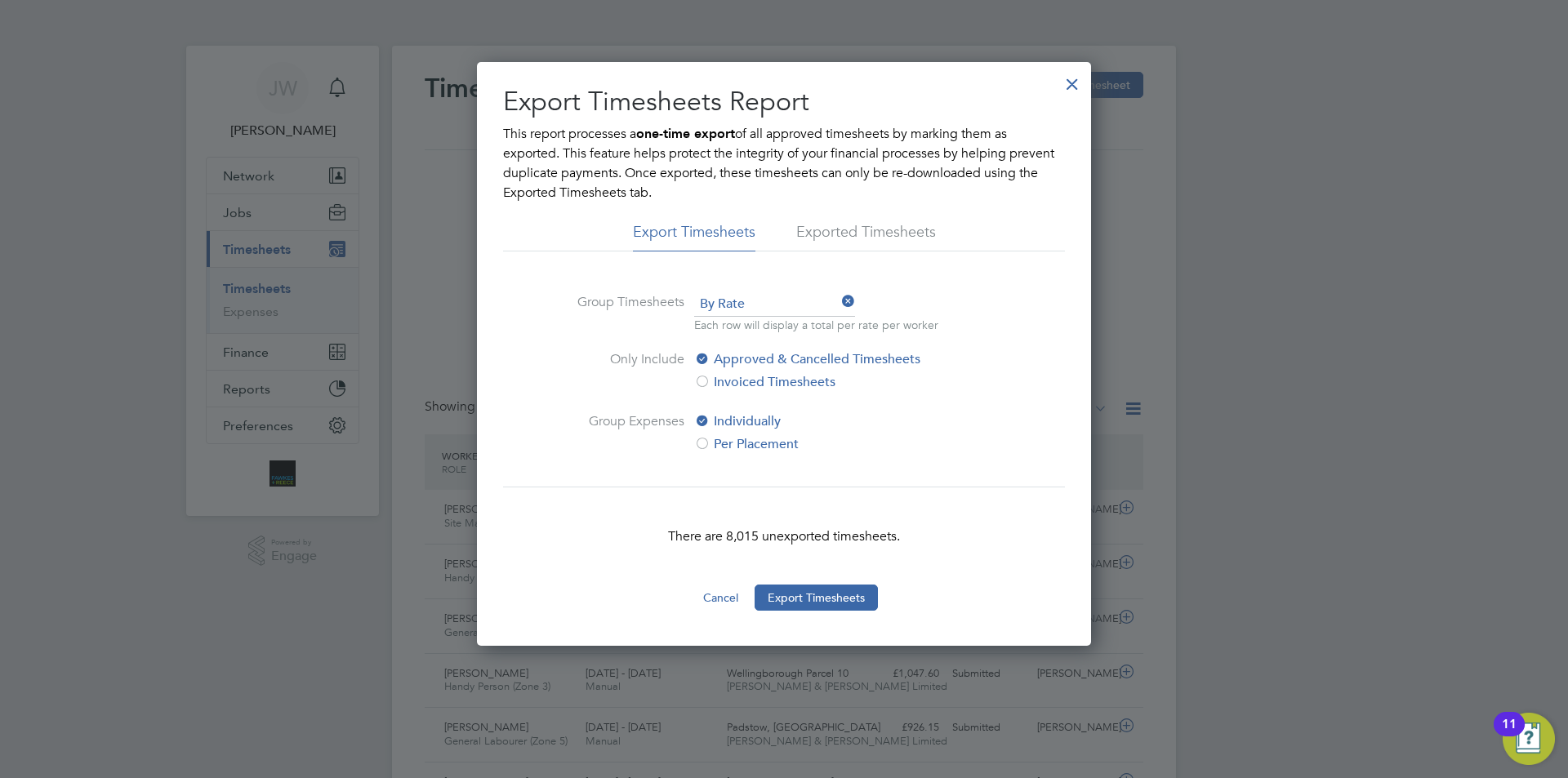
click at [1069, 86] on div at bounding box center [1071, 79] width 29 height 29
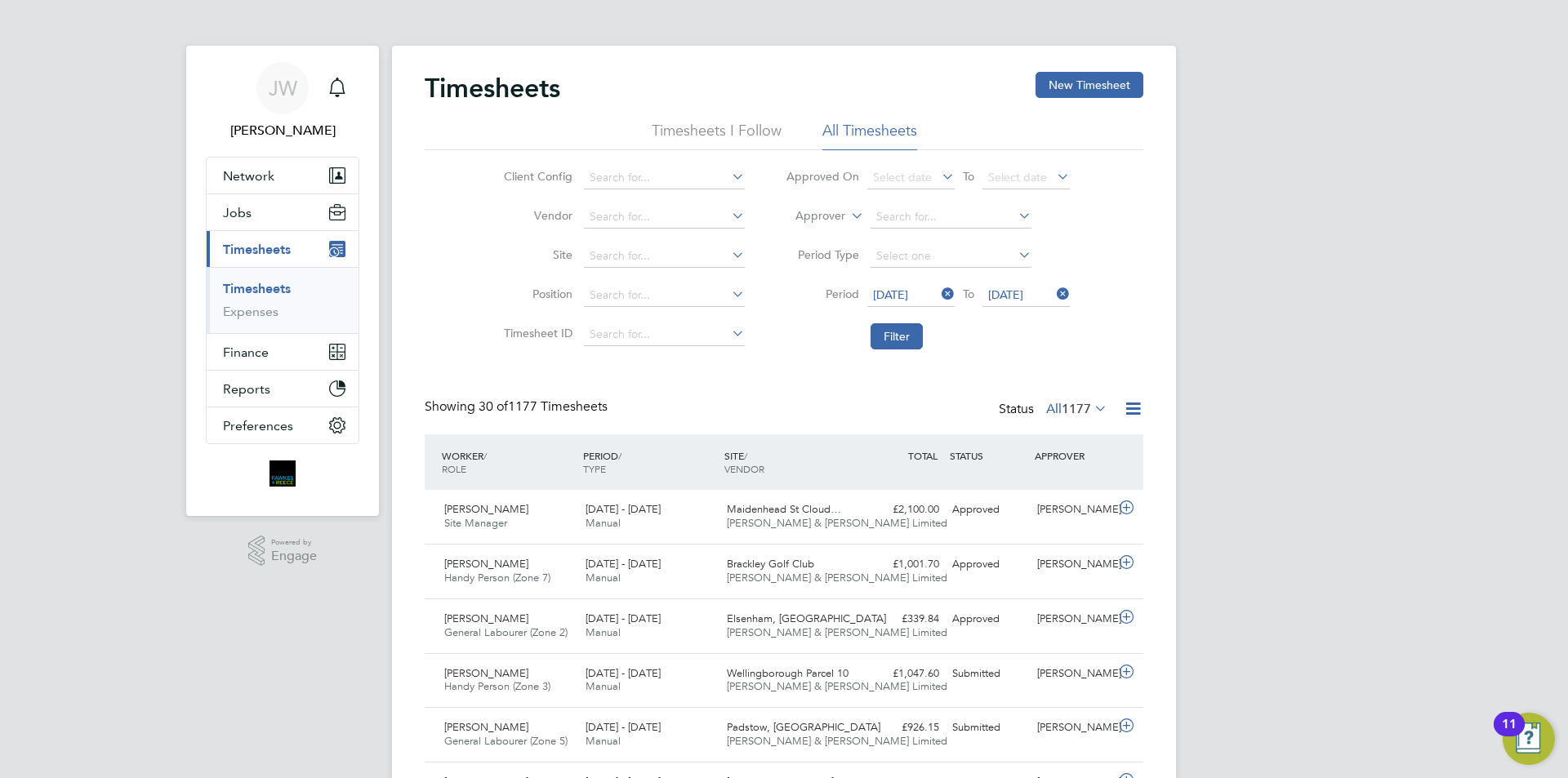
click at [1136, 403] on icon at bounding box center [1133, 408] width 21 height 20
click at [1001, 481] on li "Download Timesheets Report" at bounding box center [1031, 479] width 217 height 23
click at [268, 353] on button "Finance" at bounding box center [283, 352] width 152 height 36
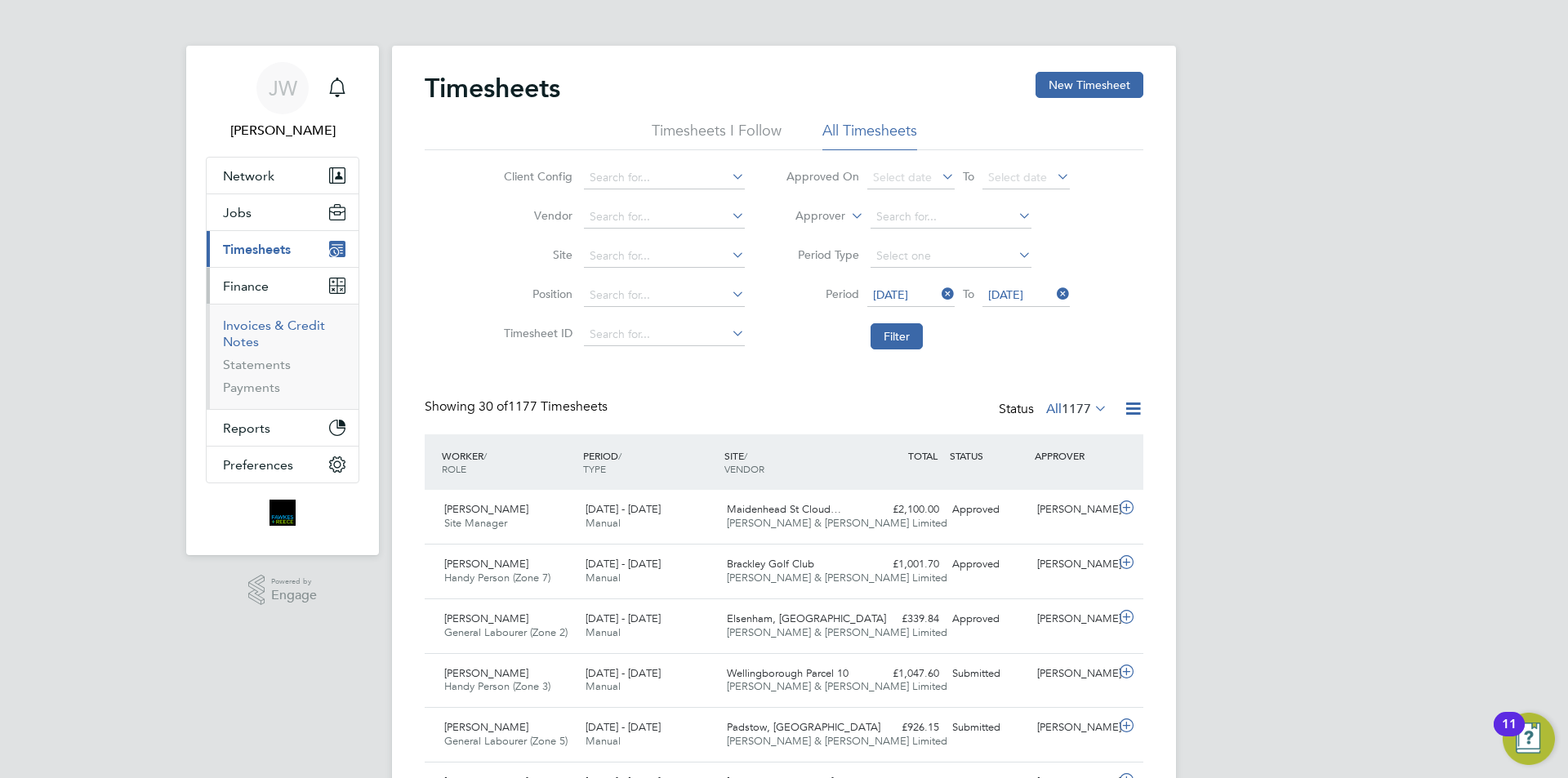
click at [268, 325] on link "Invoices & Credit Notes" at bounding box center [274, 333] width 103 height 32
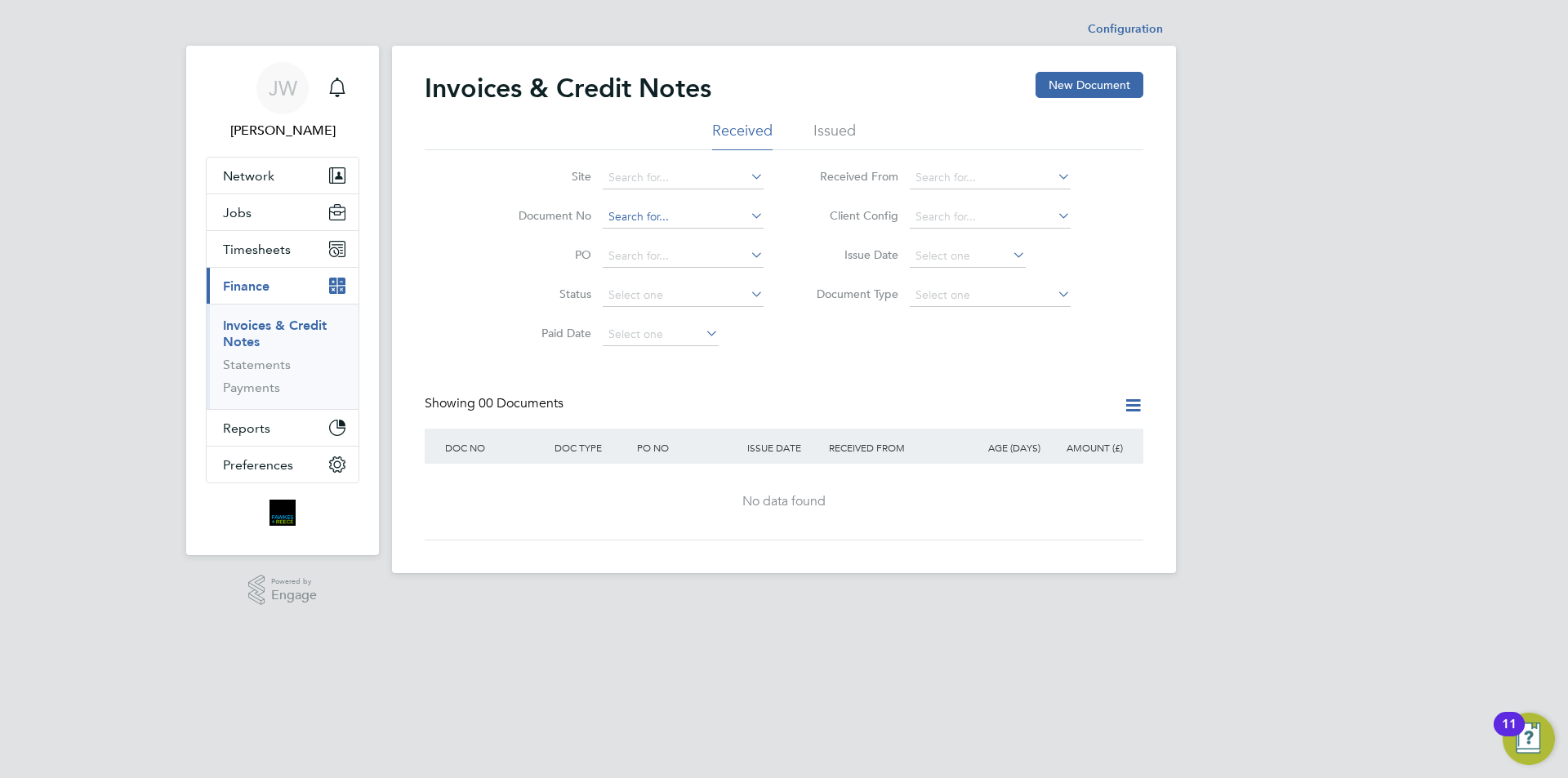
click at [652, 217] on input at bounding box center [683, 217] width 160 height 23
type input "INV0010624"
click at [817, 127] on li "Issued" at bounding box center [834, 135] width 43 height 29
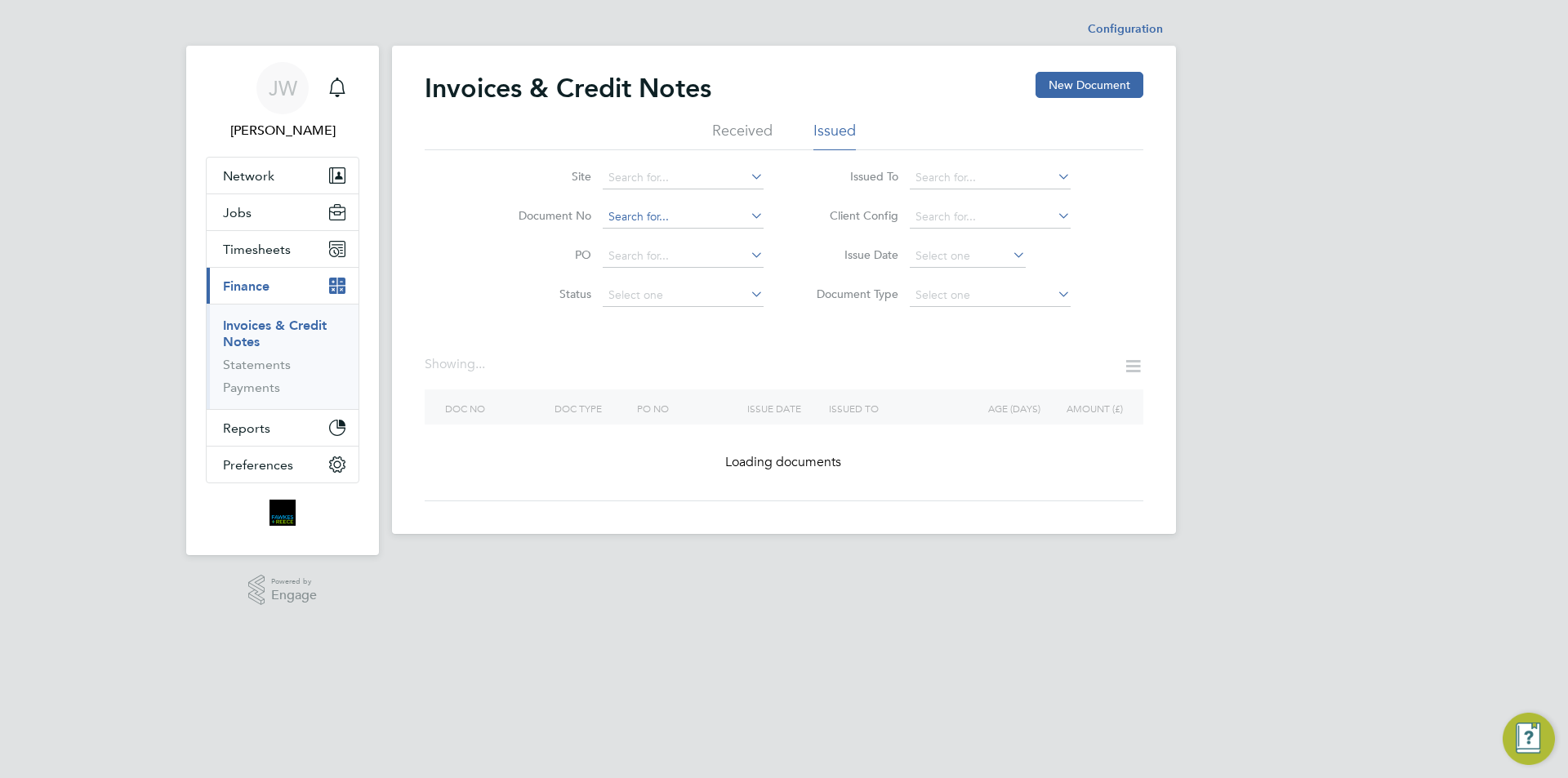
click at [644, 218] on input at bounding box center [683, 217] width 160 height 23
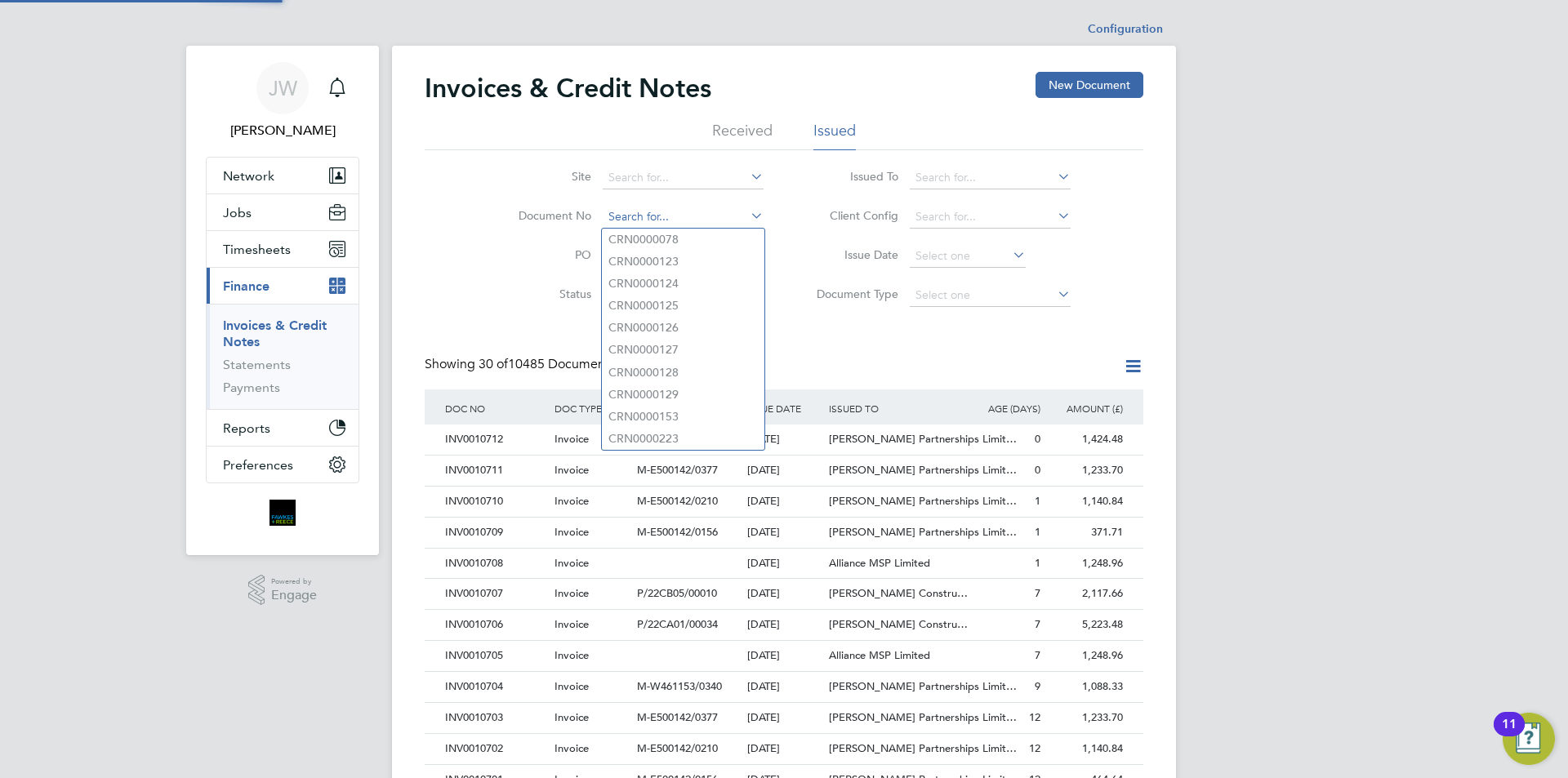
scroll to position [31, 111]
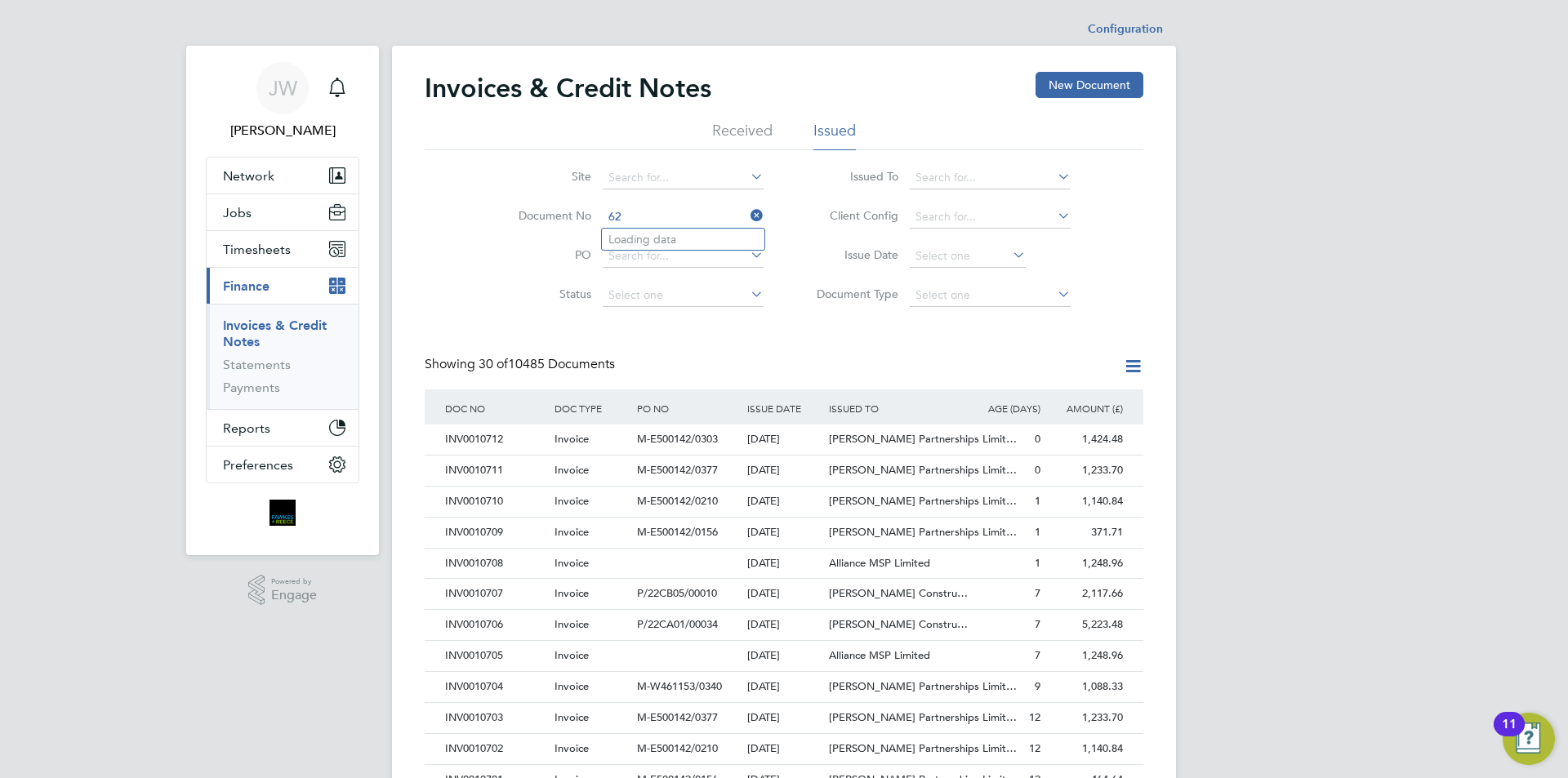
type input "6"
type input "INV0010624"
click at [659, 240] on b "INV0010624" at bounding box center [640, 240] width 65 height 14
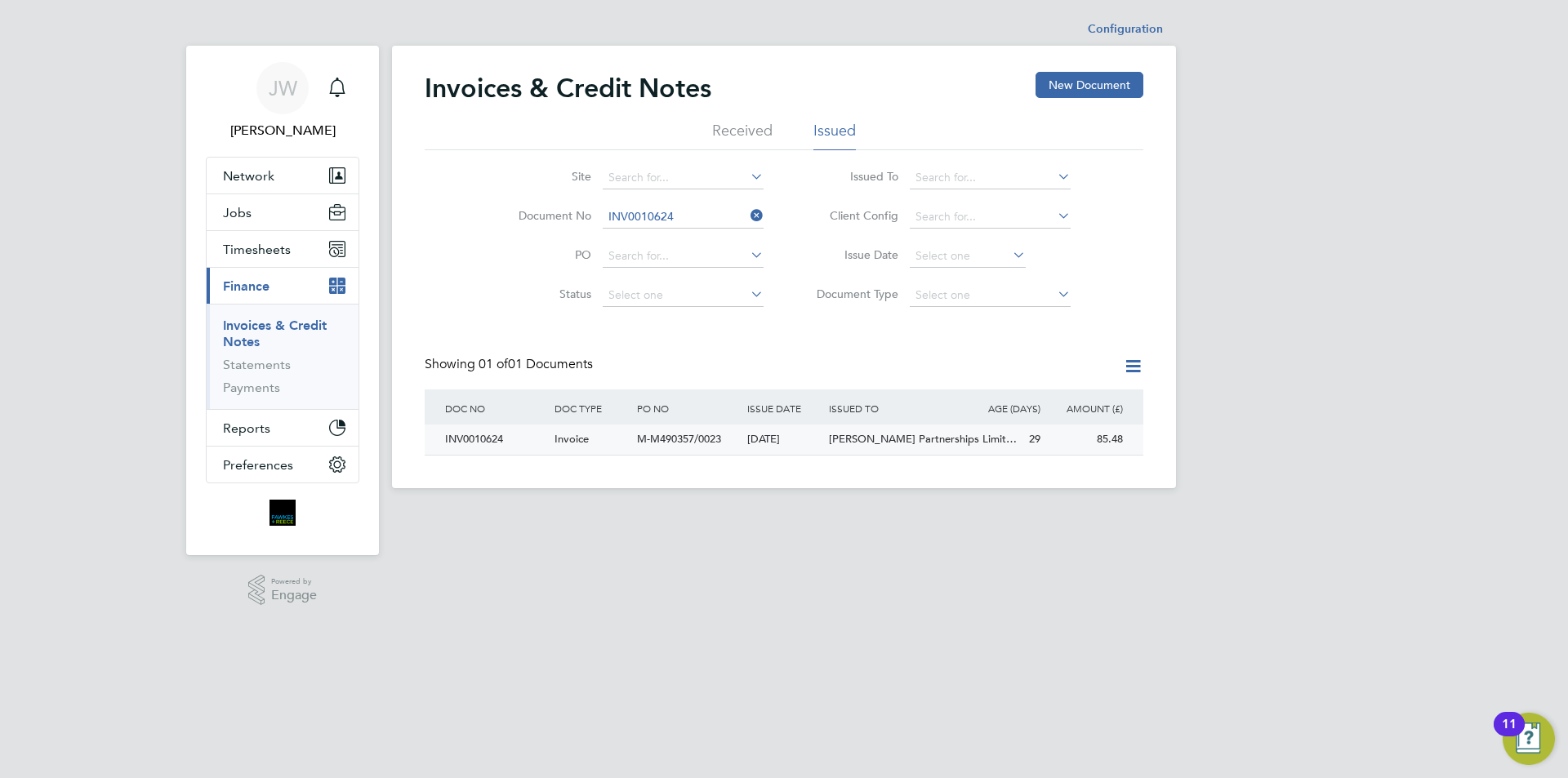
click at [488, 441] on div "INV0010624" at bounding box center [496, 439] width 110 height 30
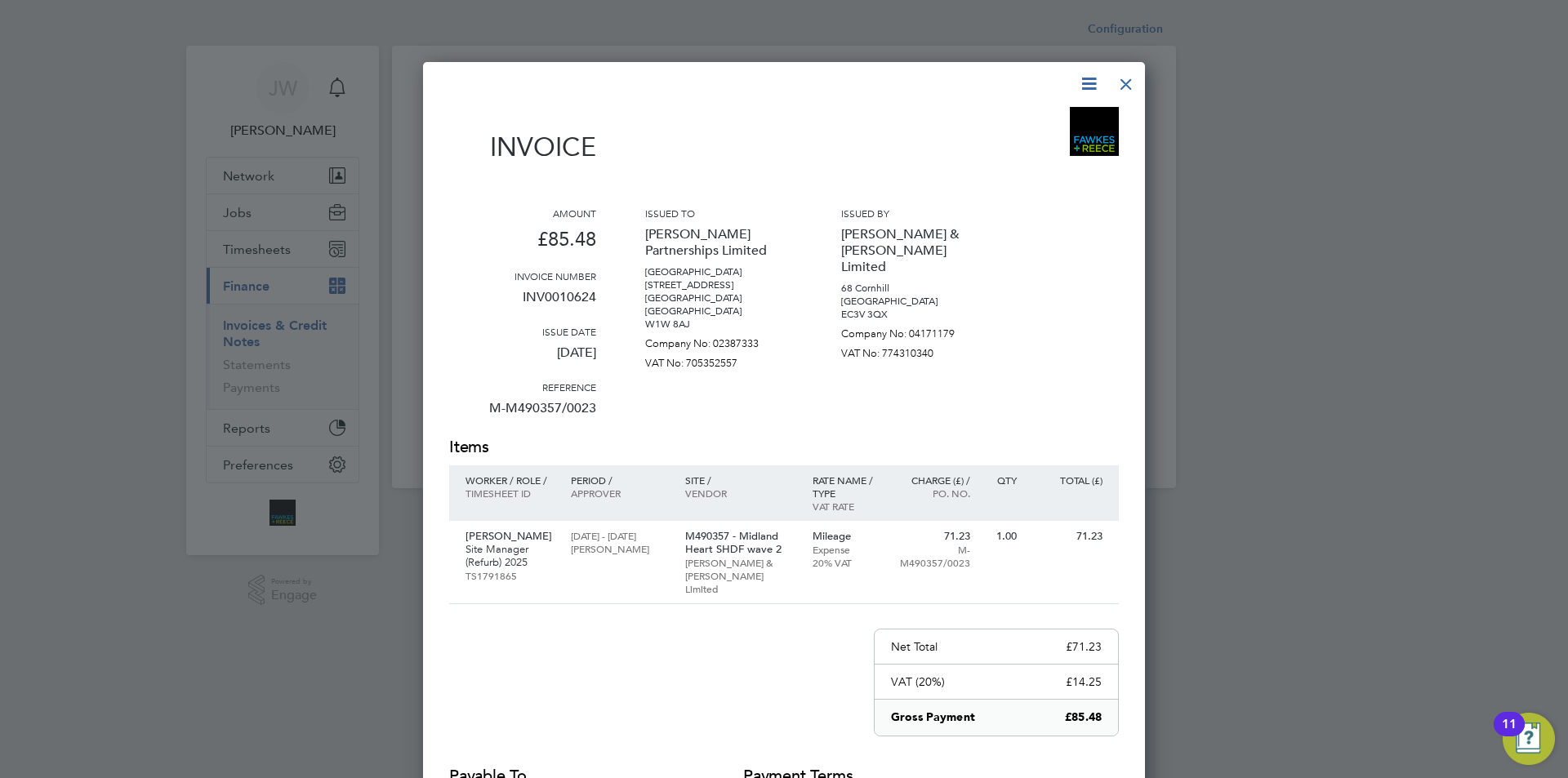
click at [1122, 79] on div at bounding box center [1126, 79] width 29 height 29
